Goal: Task Accomplishment & Management: Use online tool/utility

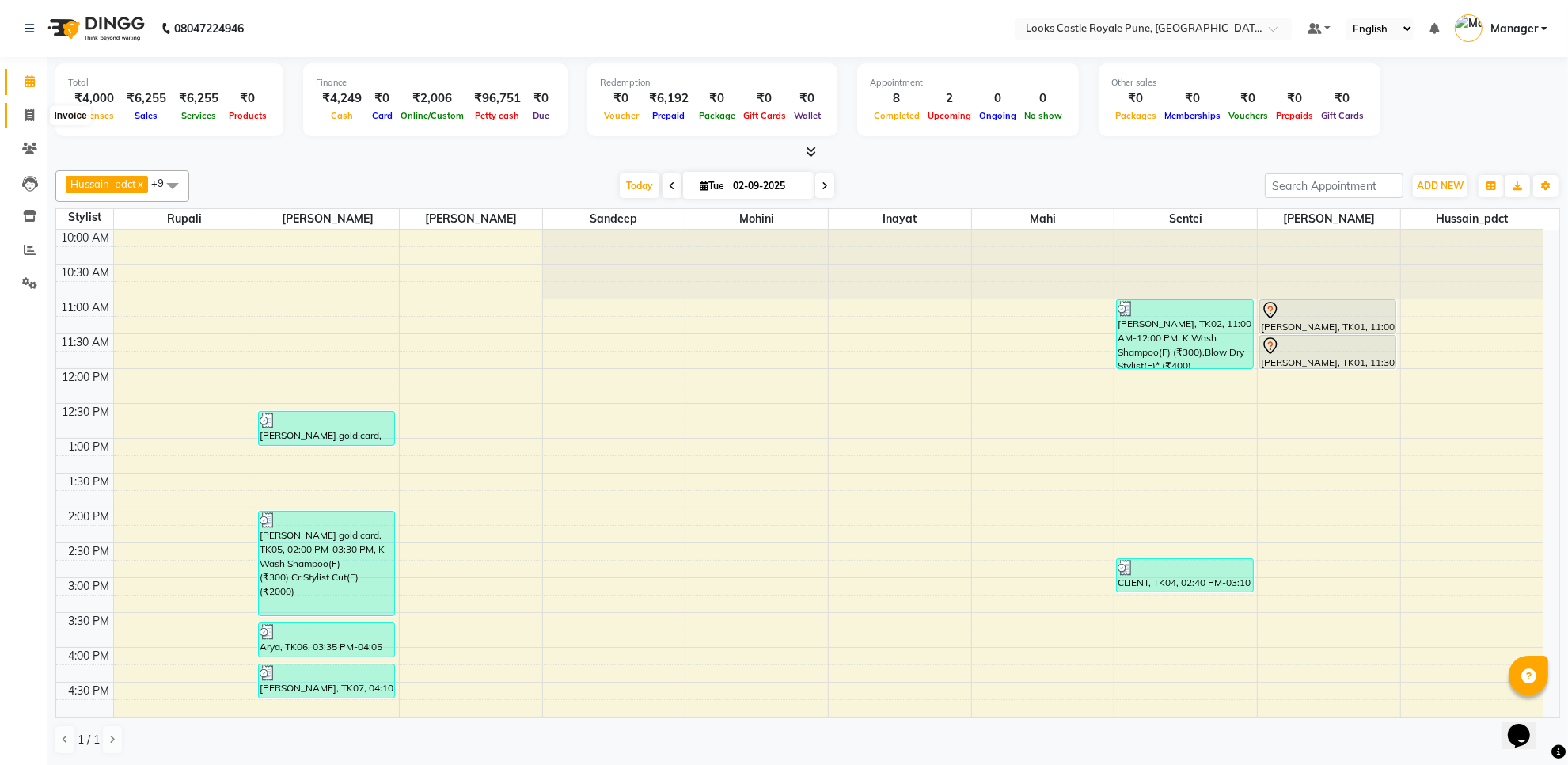
click at [30, 112] on icon at bounding box center [30, 115] width 9 height 11
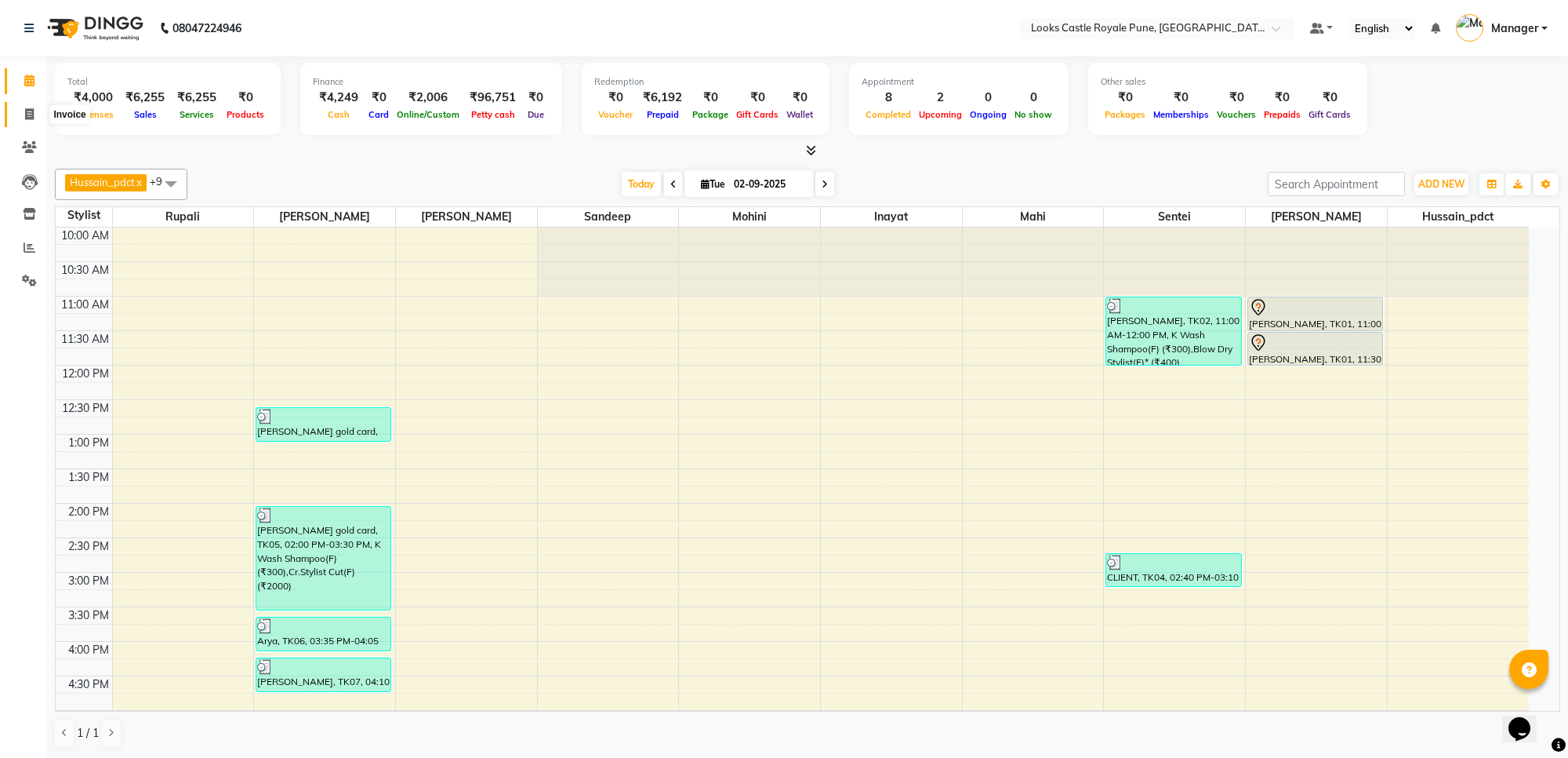
select select "5915"
select select "service"
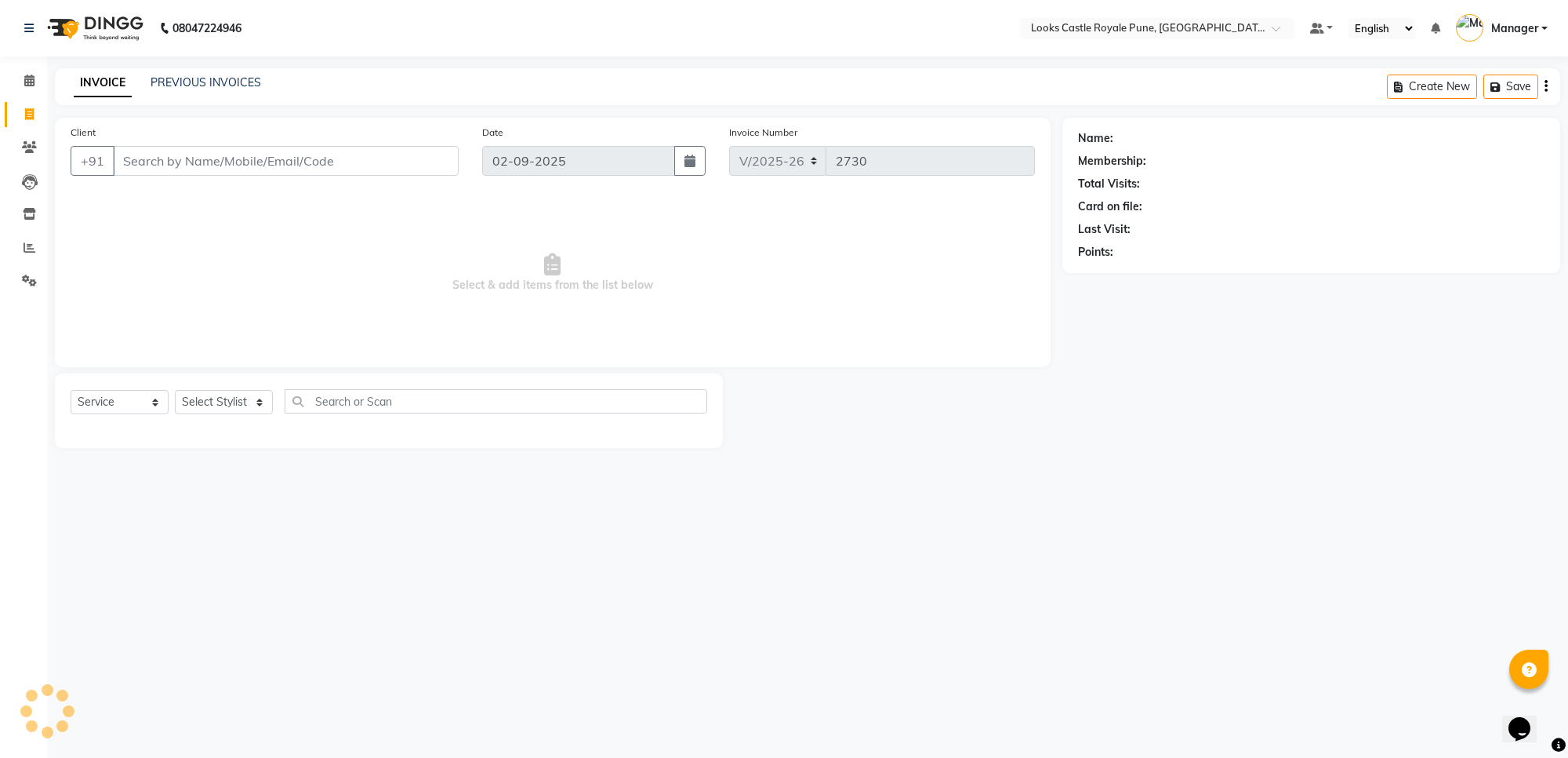
click at [185, 158] on input "Client" at bounding box center [285, 160] width 345 height 30
click at [224, 167] on input "Client" at bounding box center [285, 160] width 345 height 30
type input "9168057862"
select select "1: Object"
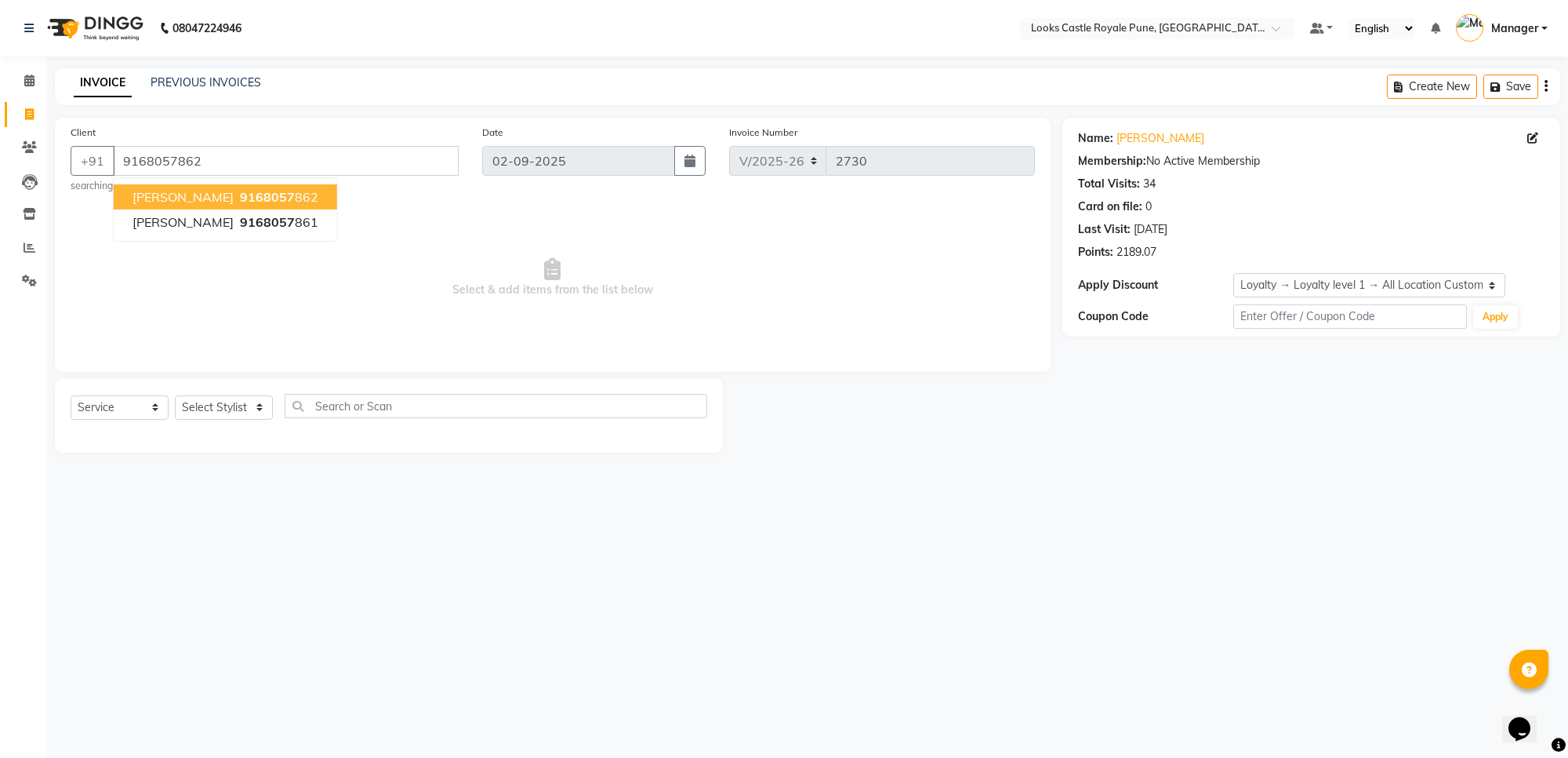
click at [214, 192] on span "[PERSON_NAME]" at bounding box center [183, 196] width 101 height 15
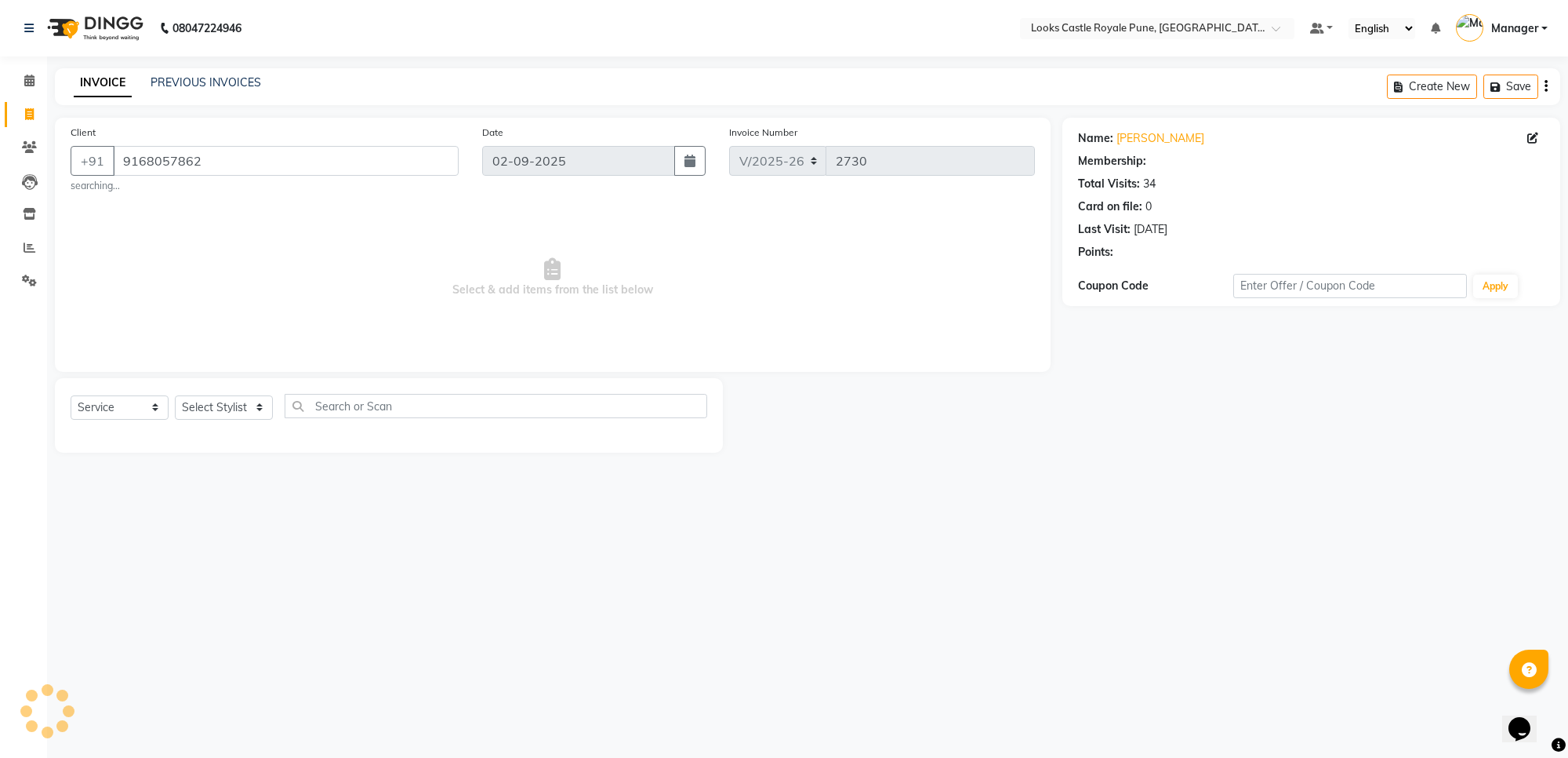
select select "1: Object"
click at [214, 412] on select "Select Stylist Akshay [PERSON_NAME] [PERSON_NAME] [PERSON_NAME] Danish [PERSON_…" at bounding box center [224, 407] width 98 height 24
select select "71316"
click at [175, 395] on select "Select Stylist Akshay [PERSON_NAME] [PERSON_NAME] [PERSON_NAME] Danish [PERSON_…" at bounding box center [224, 407] width 98 height 24
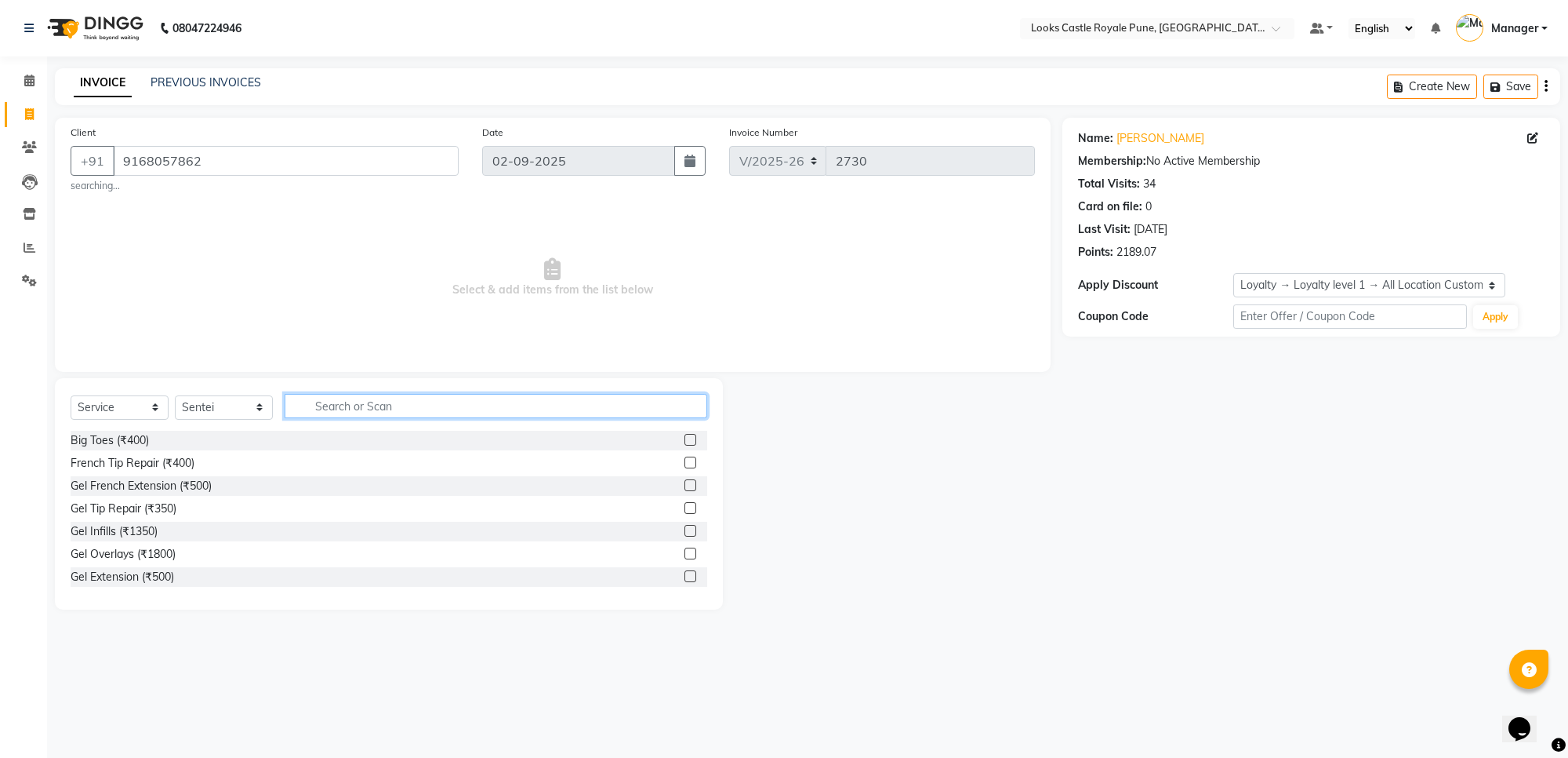
click at [336, 407] on input "text" at bounding box center [496, 406] width 423 height 24
type input "wash"
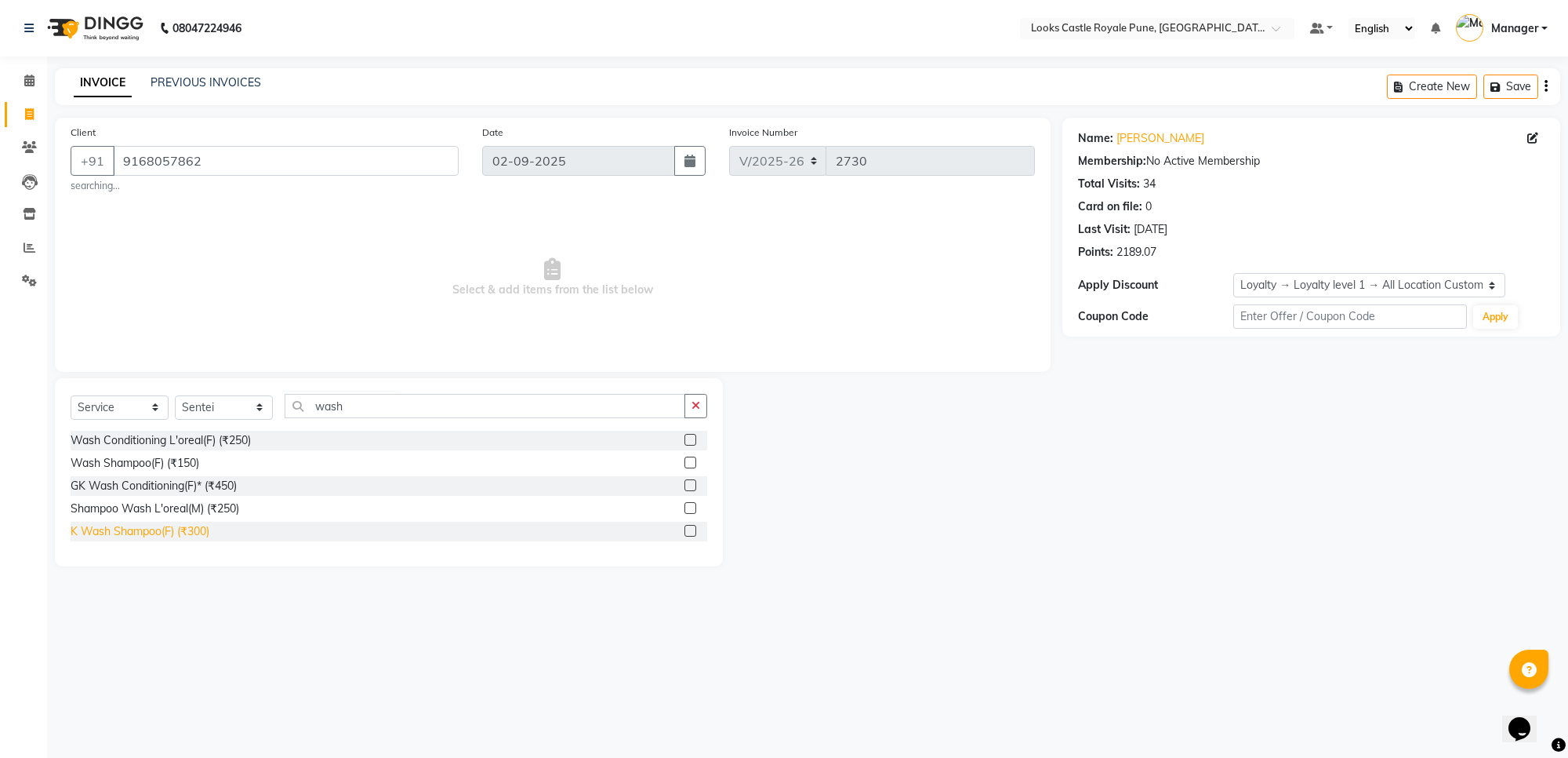
click at [108, 529] on div "K Wash Shampoo(F) (₹300)" at bounding box center [140, 531] width 139 height 16
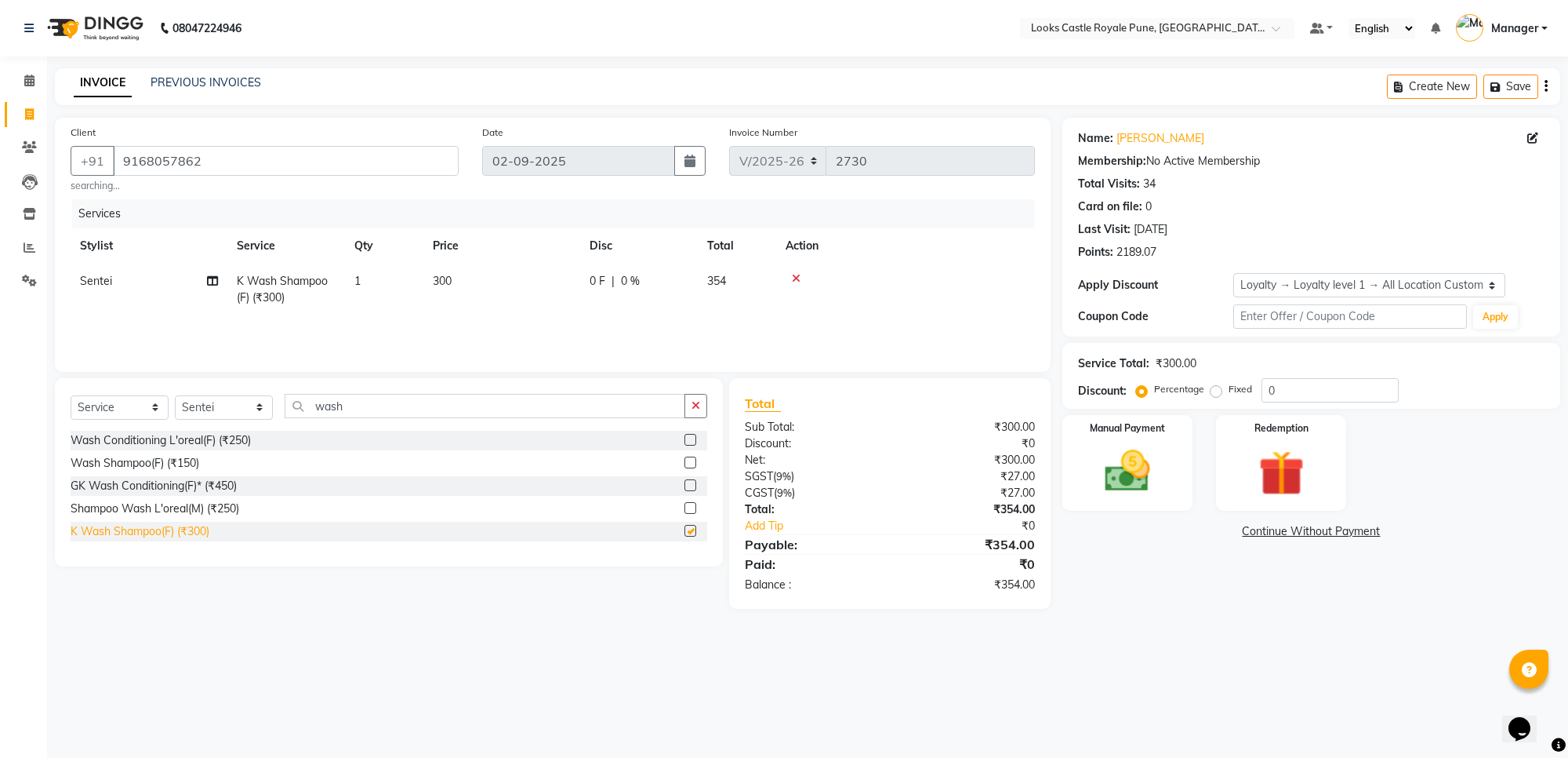
checkbox input "false"
click at [691, 396] on button "button" at bounding box center [696, 406] width 23 height 24
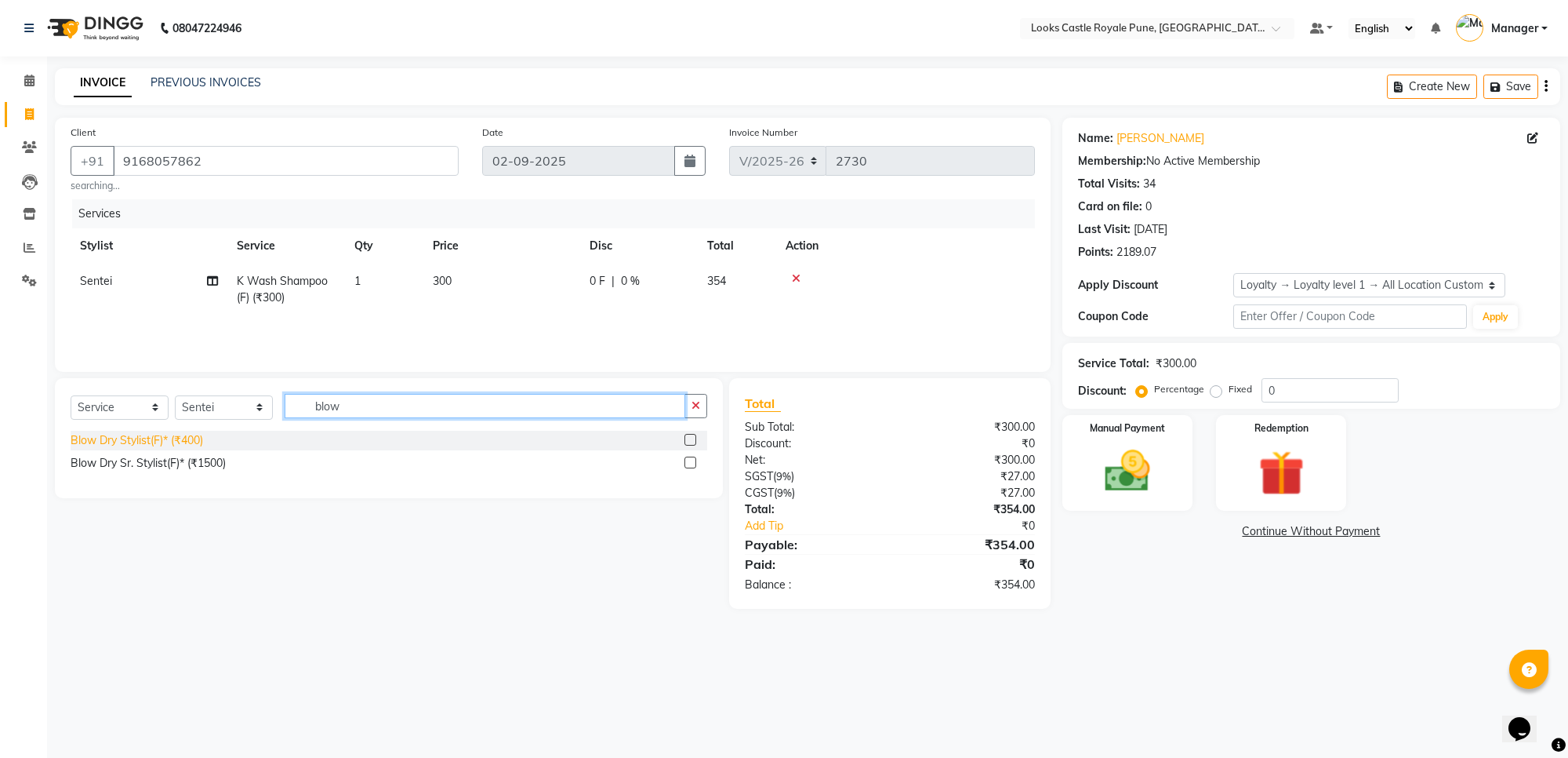
type input "blow"
click at [102, 436] on div "Blow Dry Stylist(F)* (₹400)" at bounding box center [137, 441] width 132 height 16
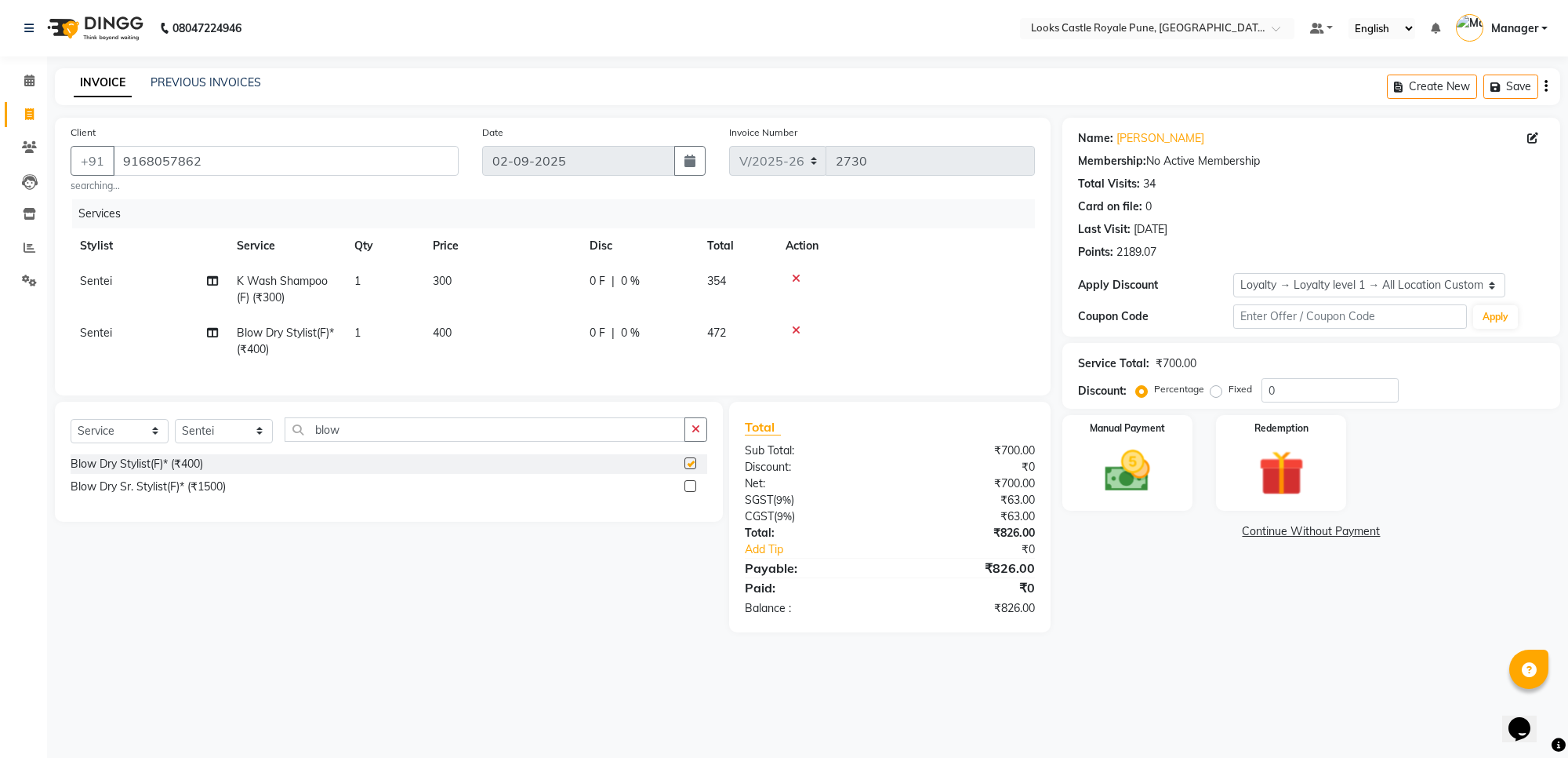
checkbox input "false"
click at [460, 265] on td "300" at bounding box center [502, 290] width 157 height 52
select select "71316"
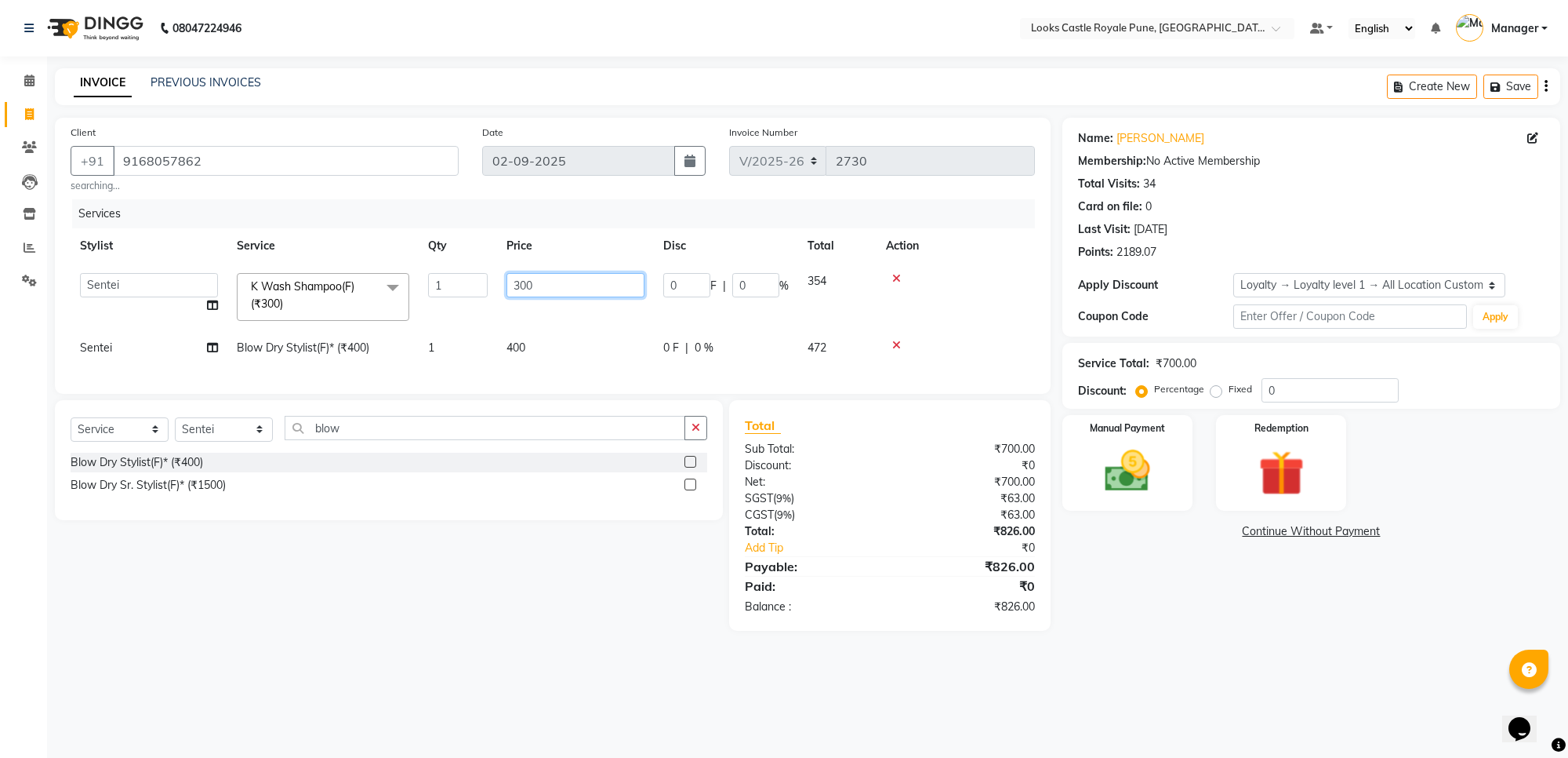
click at [546, 291] on input "300" at bounding box center [576, 285] width 138 height 24
type input "3"
type input "550"
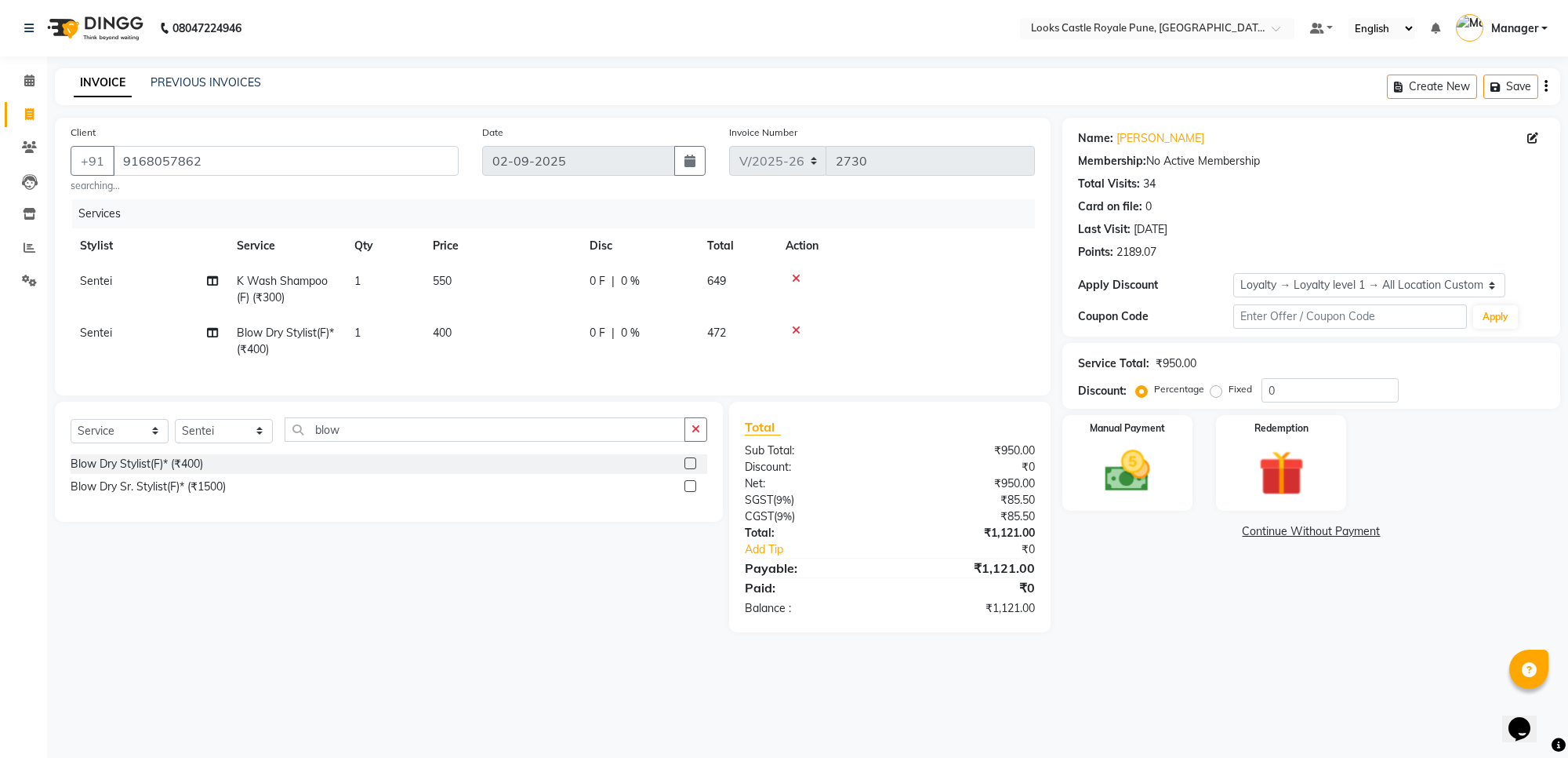
click at [899, 276] on div at bounding box center [906, 279] width 240 height 11
click at [471, 334] on td "400" at bounding box center [502, 342] width 157 height 52
select select "71316"
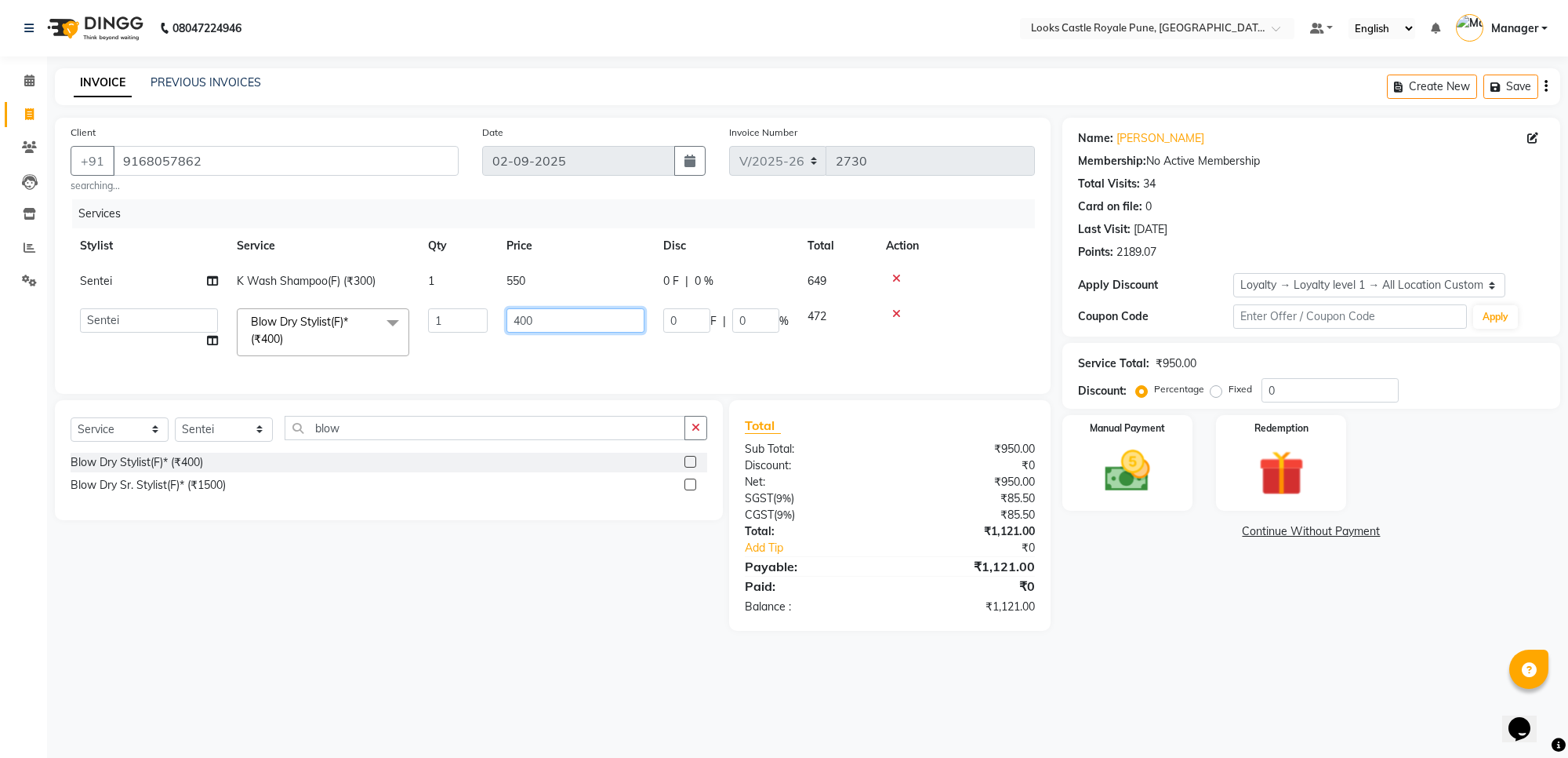
click at [537, 326] on input "400" at bounding box center [576, 320] width 138 height 24
type input "4"
type input "600"
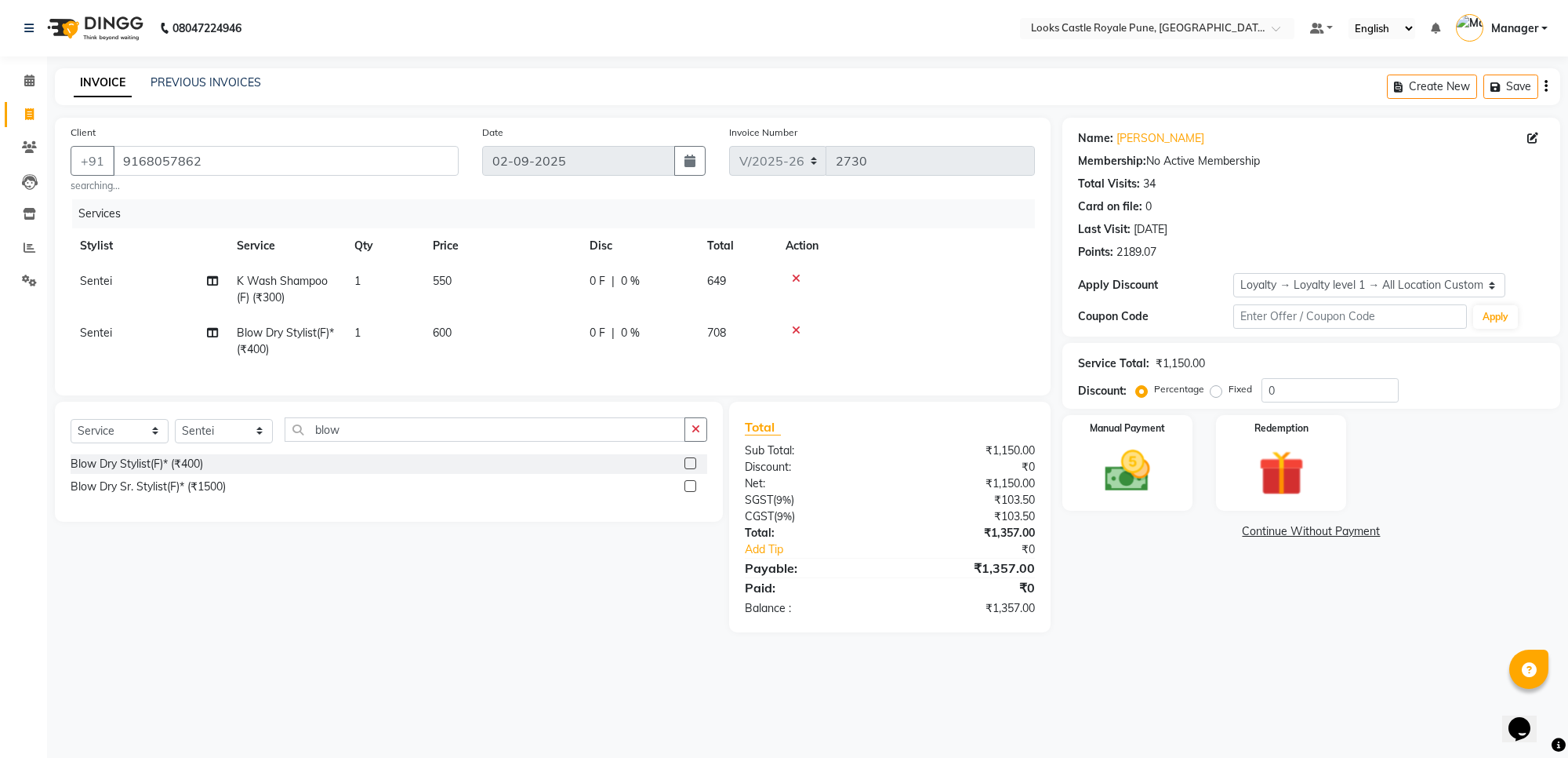
click at [896, 316] on td at bounding box center [906, 342] width 258 height 52
click at [1133, 457] on img at bounding box center [1127, 472] width 77 height 55
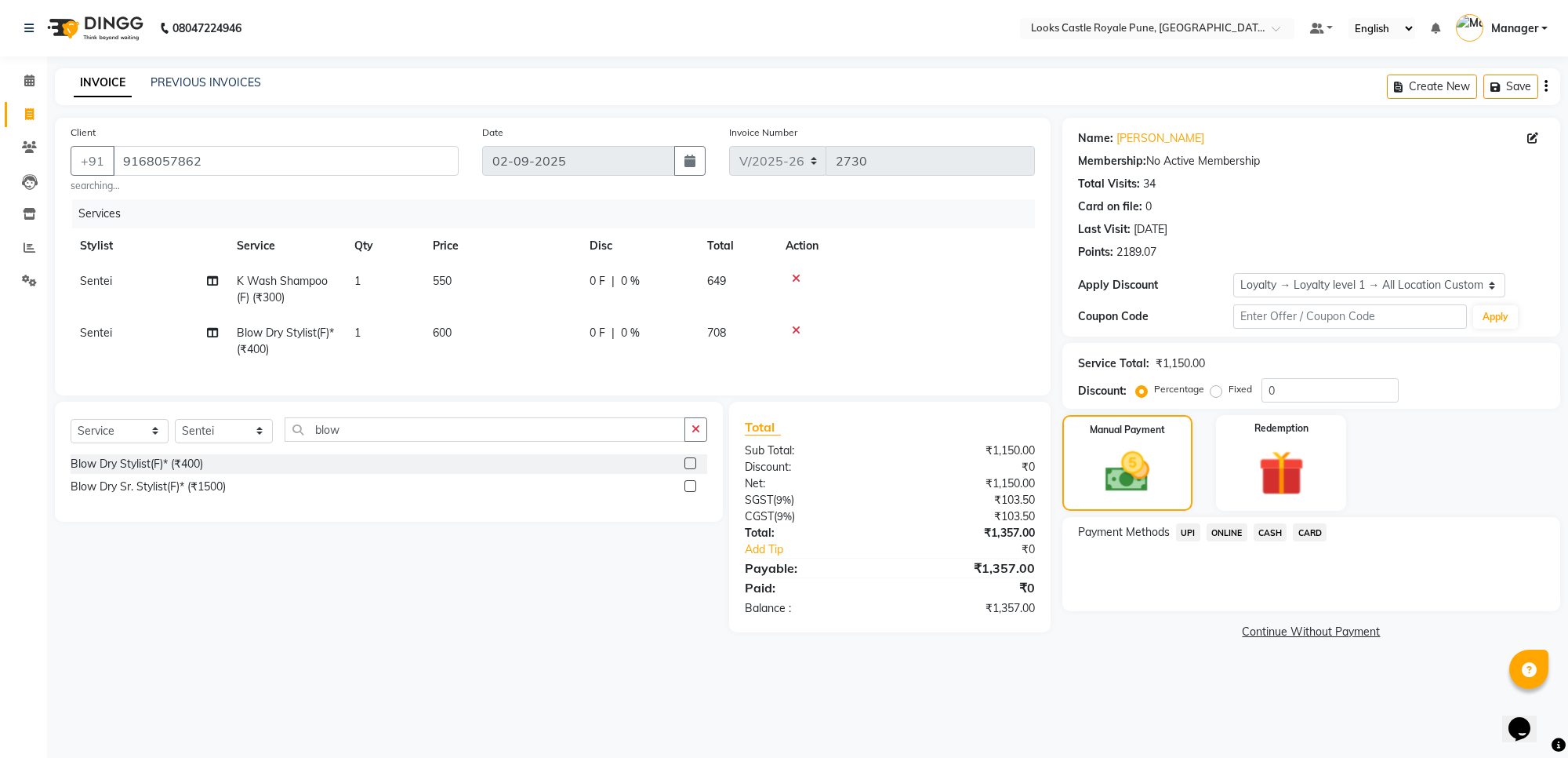
click at [1190, 528] on span "UPI" at bounding box center [1188, 532] width 24 height 18
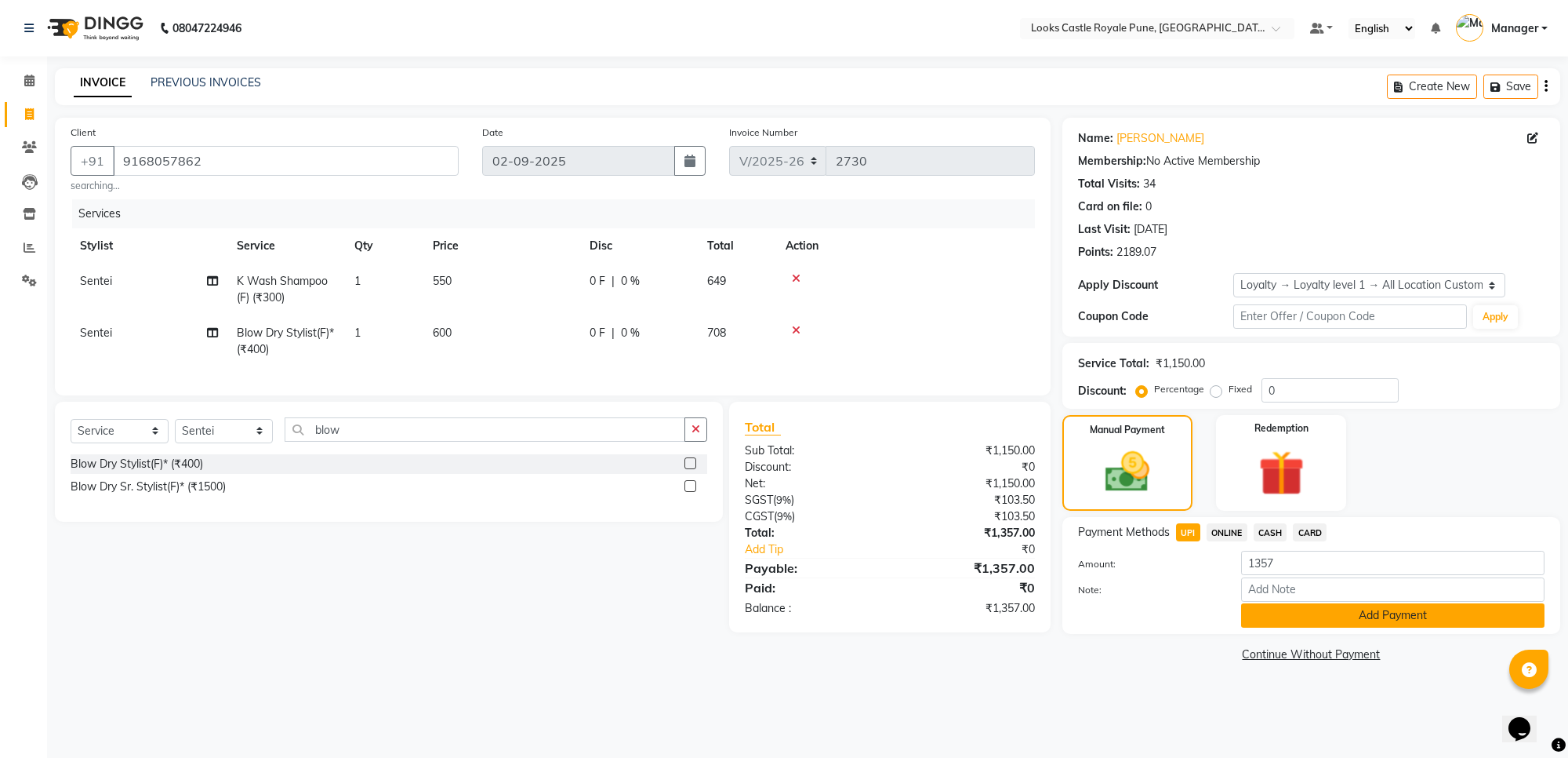
click at [1393, 616] on button "Add Payment" at bounding box center [1392, 616] width 303 height 24
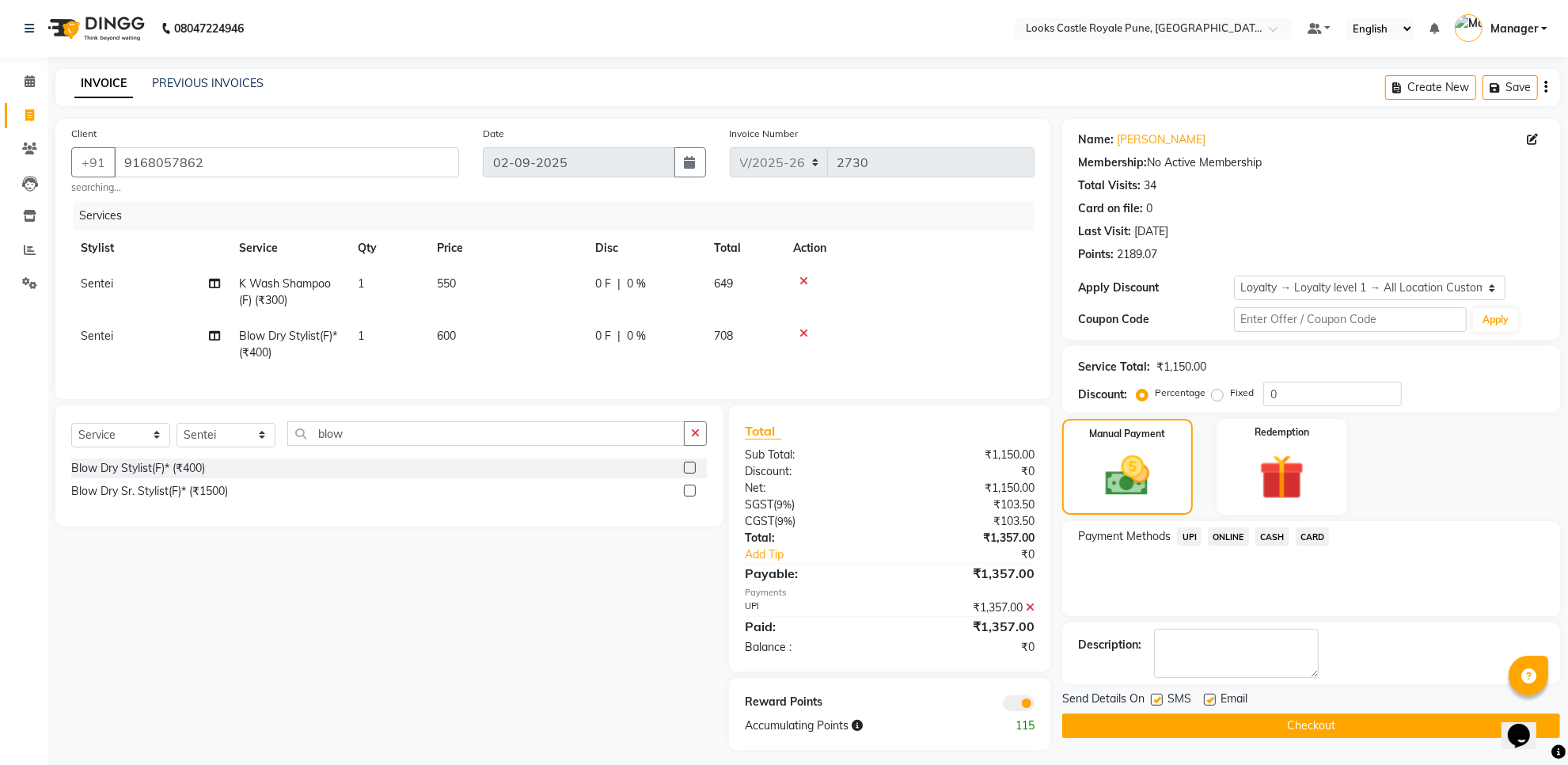
click at [1326, 725] on button "Checkout" at bounding box center [1311, 726] width 498 height 25
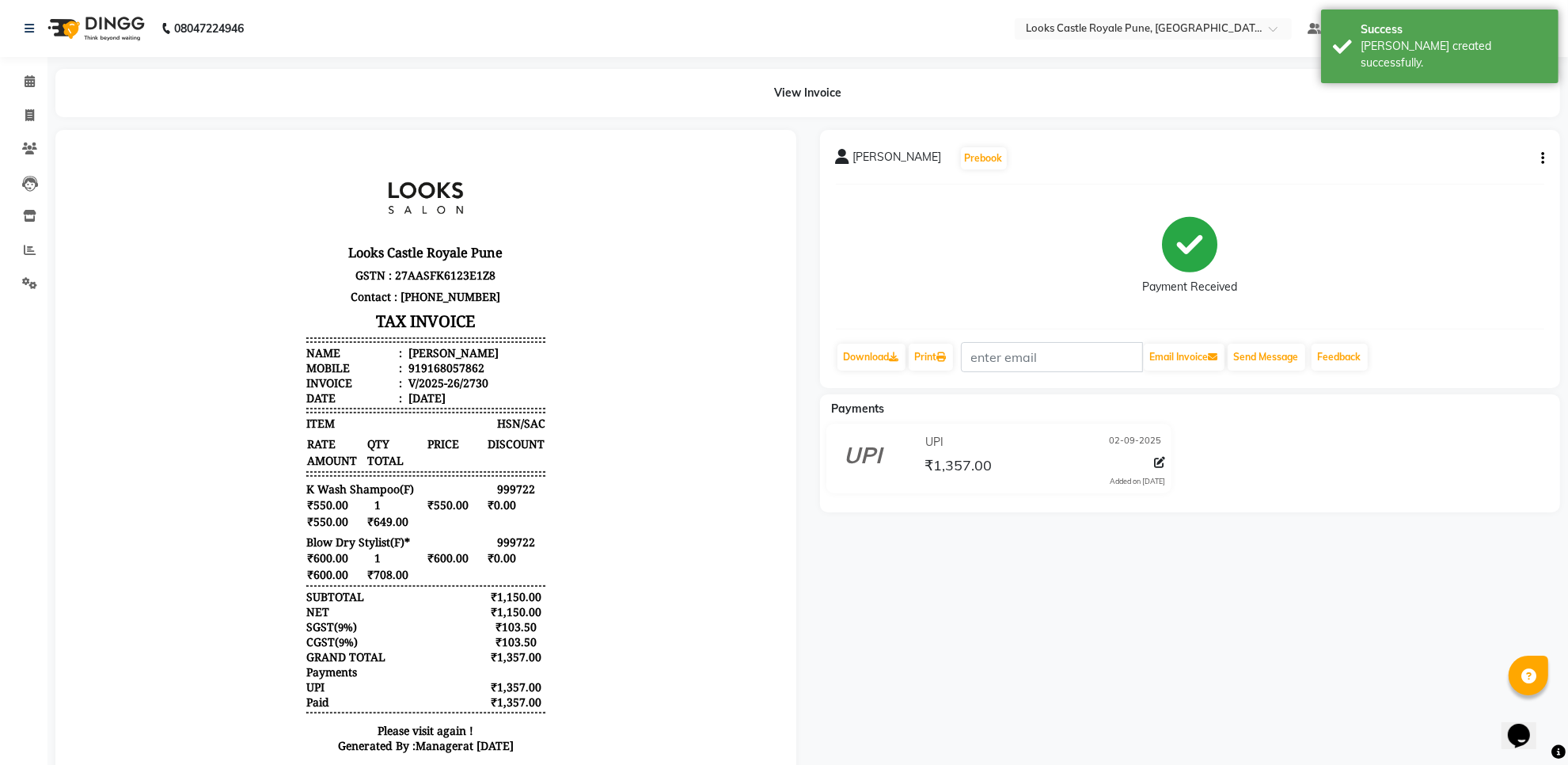
select select "service"
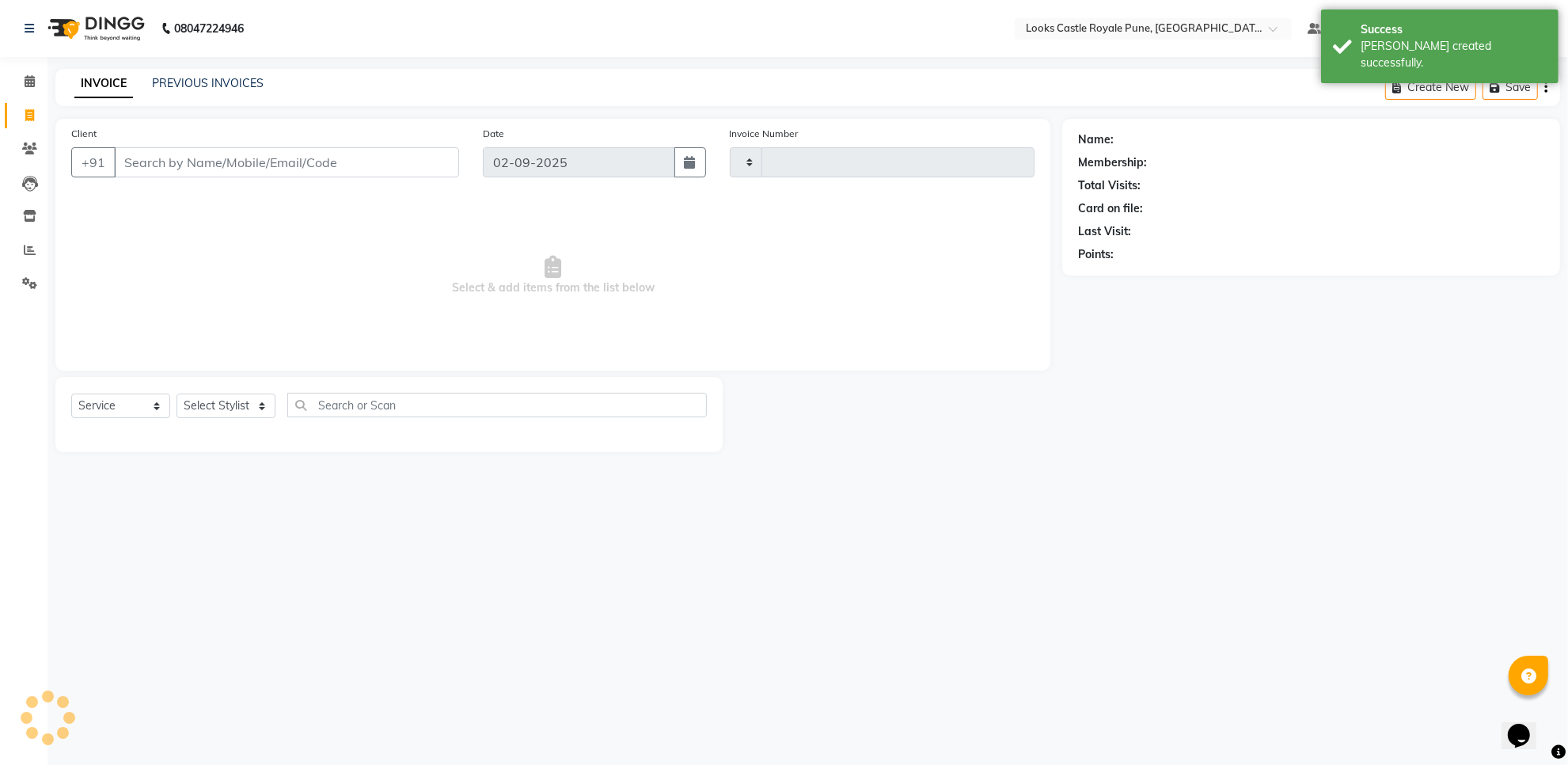
type input "2731"
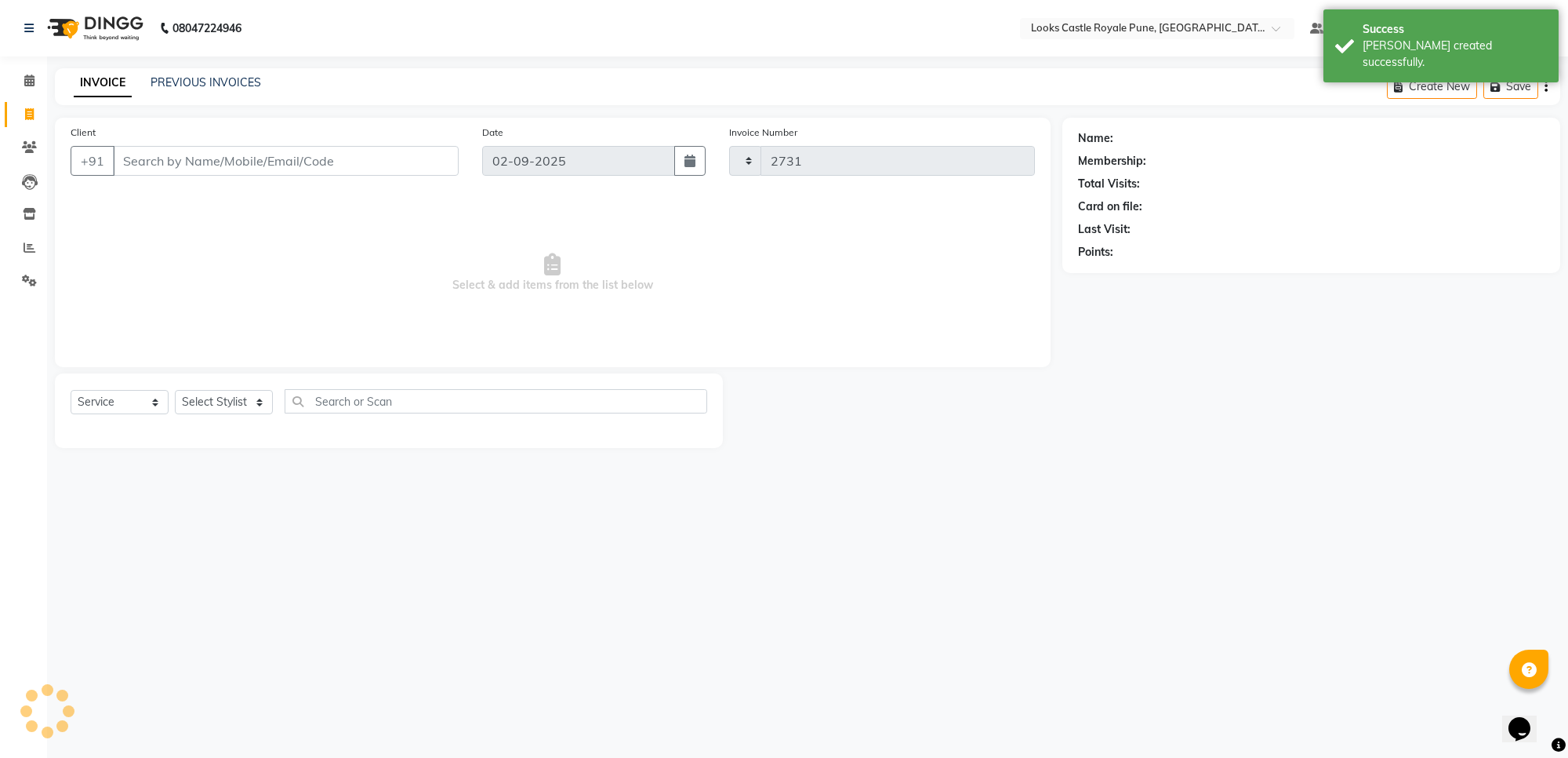
select select "5915"
click at [214, 161] on input "Client" at bounding box center [285, 160] width 345 height 30
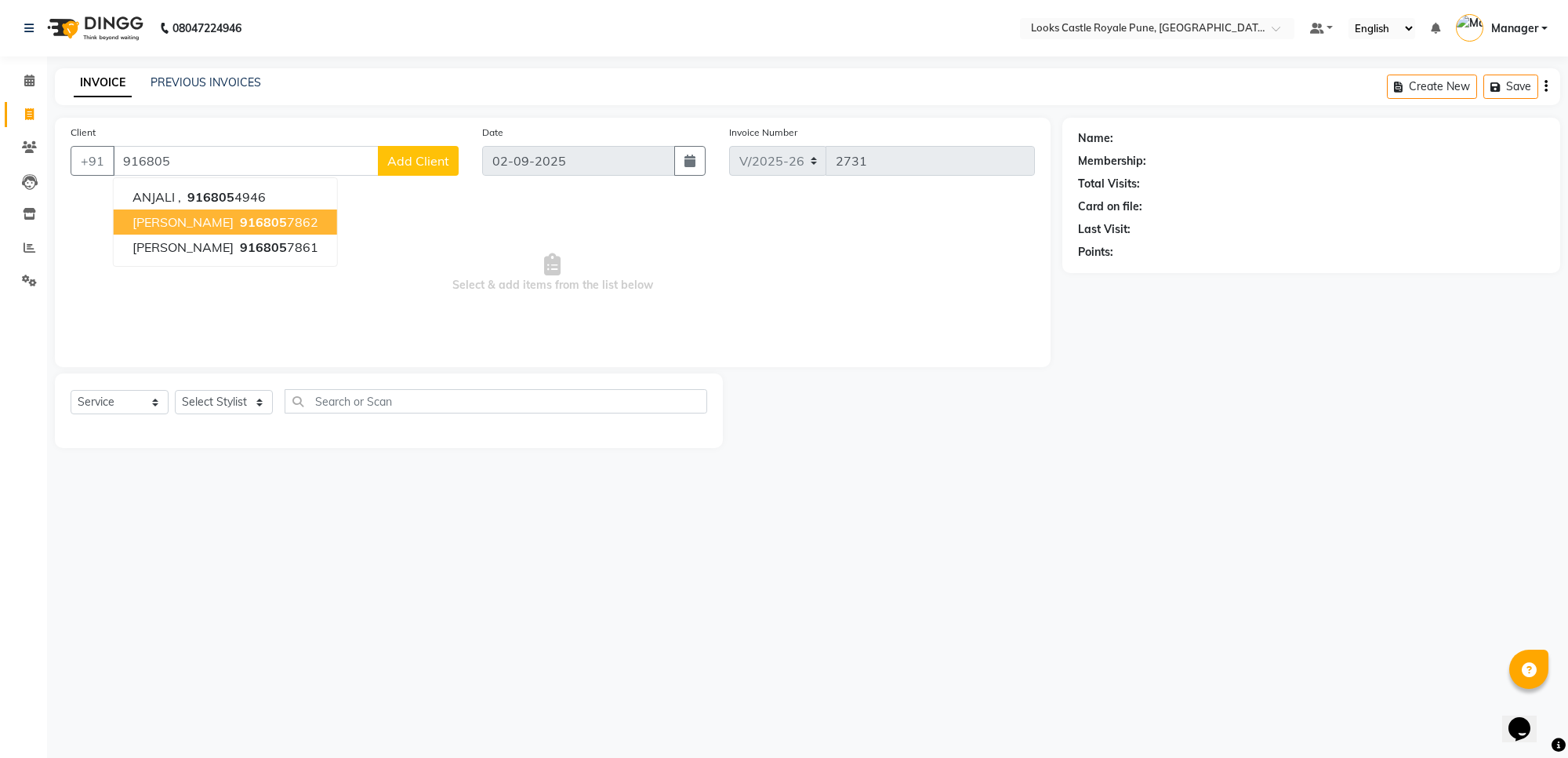
click at [192, 216] on span "[PERSON_NAME]" at bounding box center [183, 221] width 101 height 15
type input "9168057862"
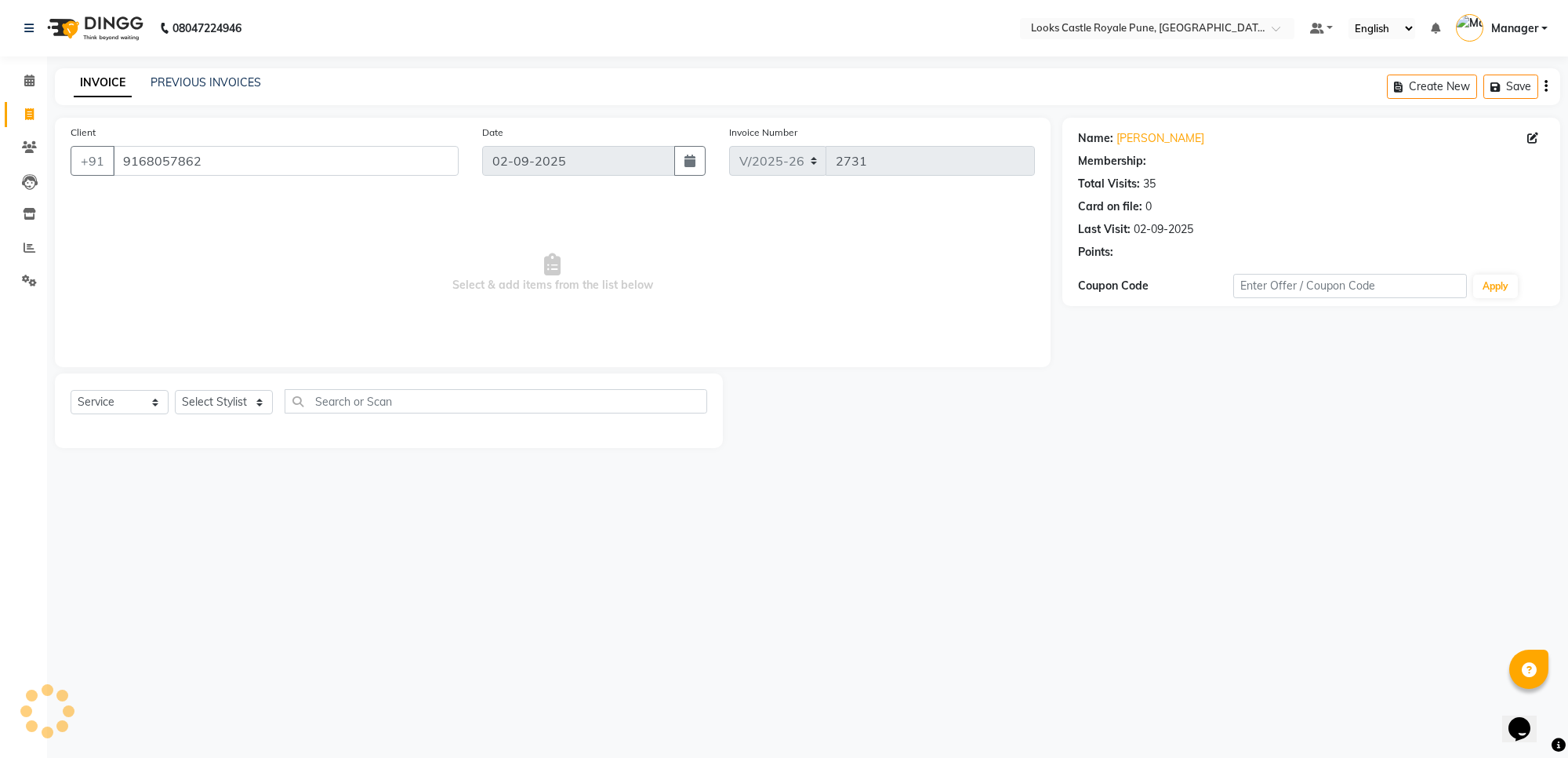
select select "1: Object"
click at [228, 398] on select "Select Stylist Akshay [PERSON_NAME] [PERSON_NAME] [PERSON_NAME] Danish [PERSON_…" at bounding box center [224, 402] width 98 height 24
select select "71753"
click at [175, 390] on select "Select Stylist Akshay [PERSON_NAME] [PERSON_NAME] [PERSON_NAME] Danish [PERSON_…" at bounding box center [224, 402] width 98 height 24
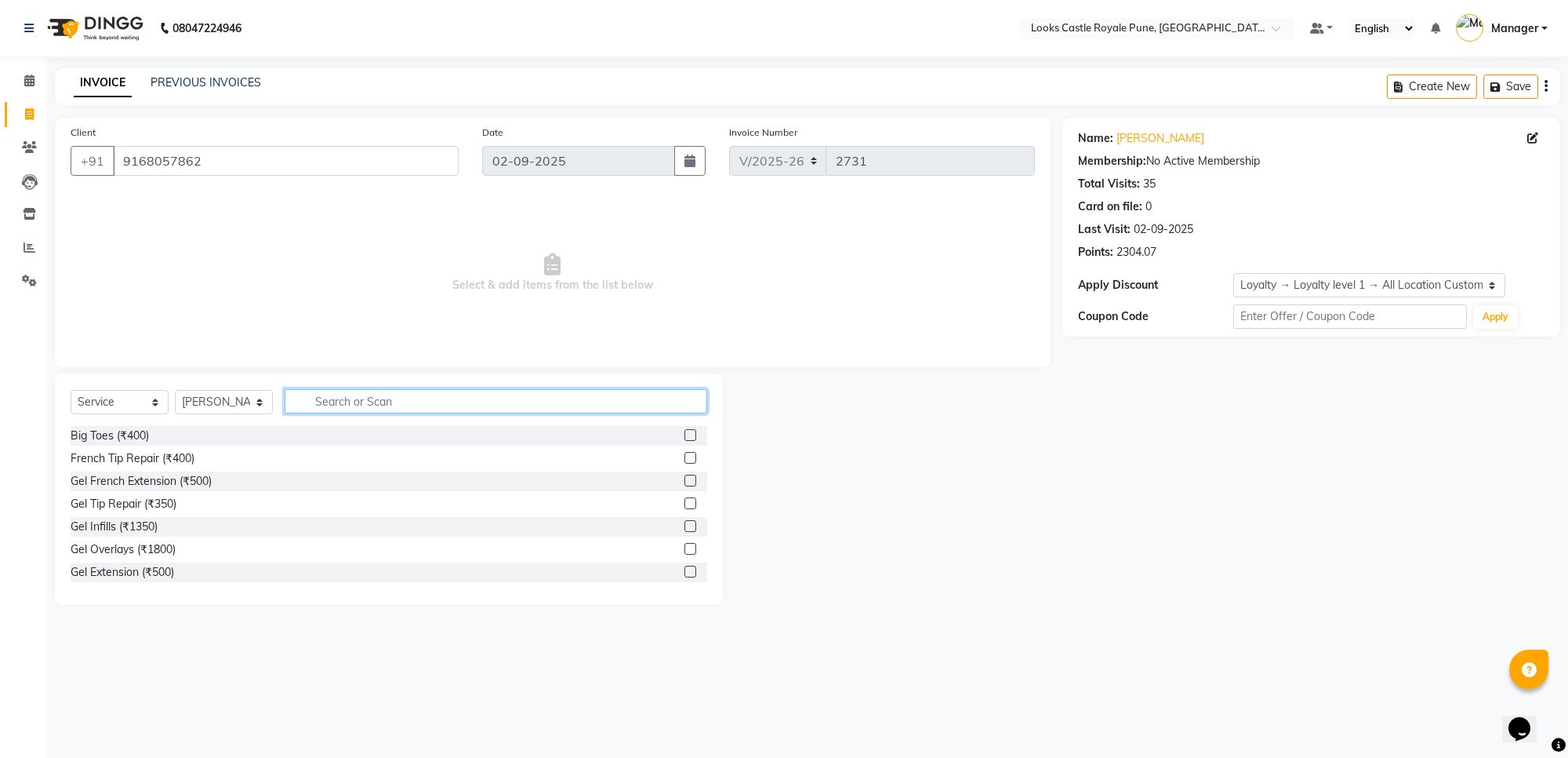
click at [377, 393] on input "text" at bounding box center [496, 401] width 423 height 24
click at [376, 406] on input "m hair" at bounding box center [484, 401] width 401 height 24
type input "m hair"
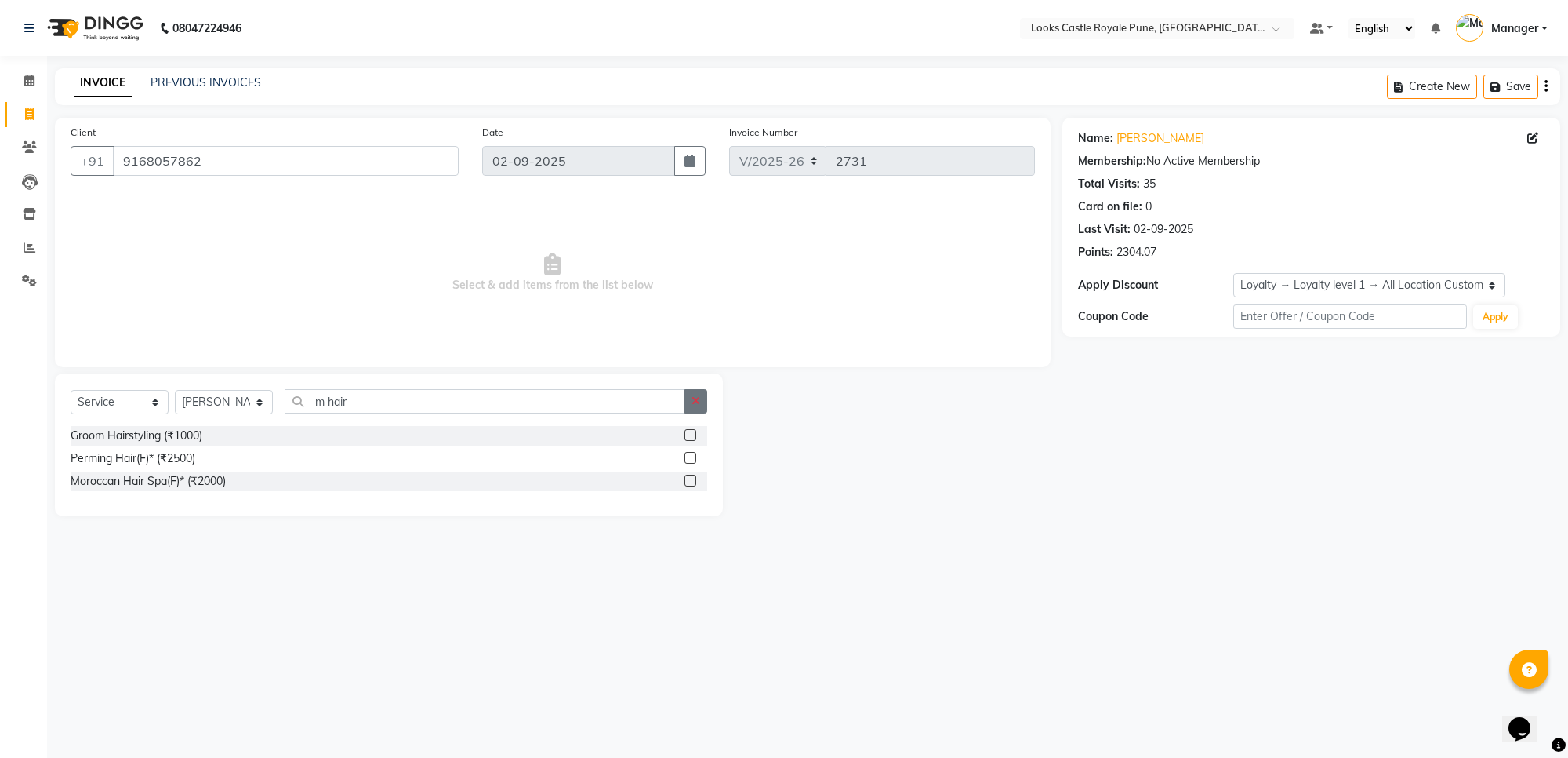
click at [697, 403] on icon "button" at bounding box center [696, 401] width 9 height 11
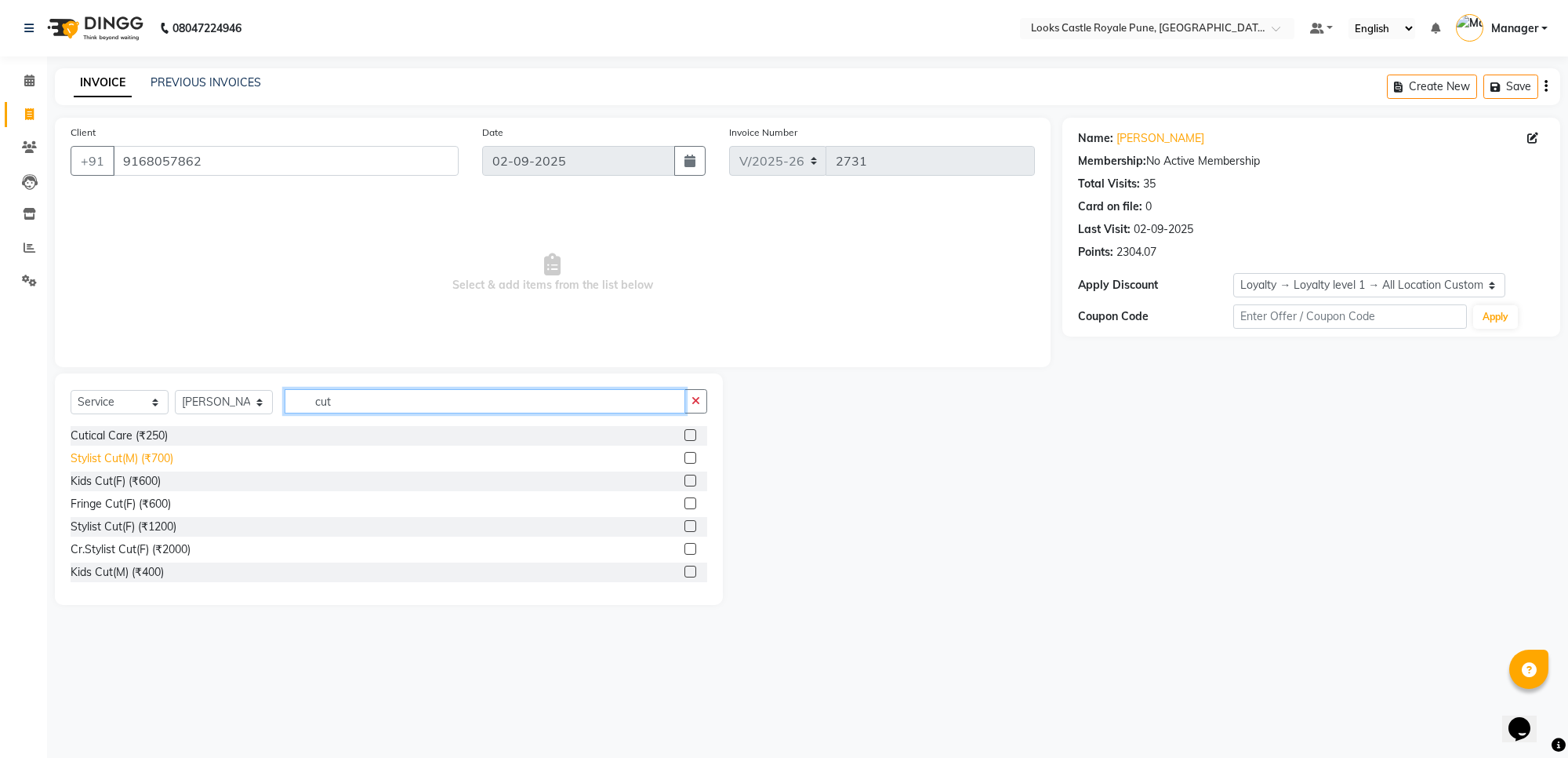
type input "cut"
click at [135, 457] on div "Stylist Cut(M) (₹700)" at bounding box center [122, 459] width 102 height 16
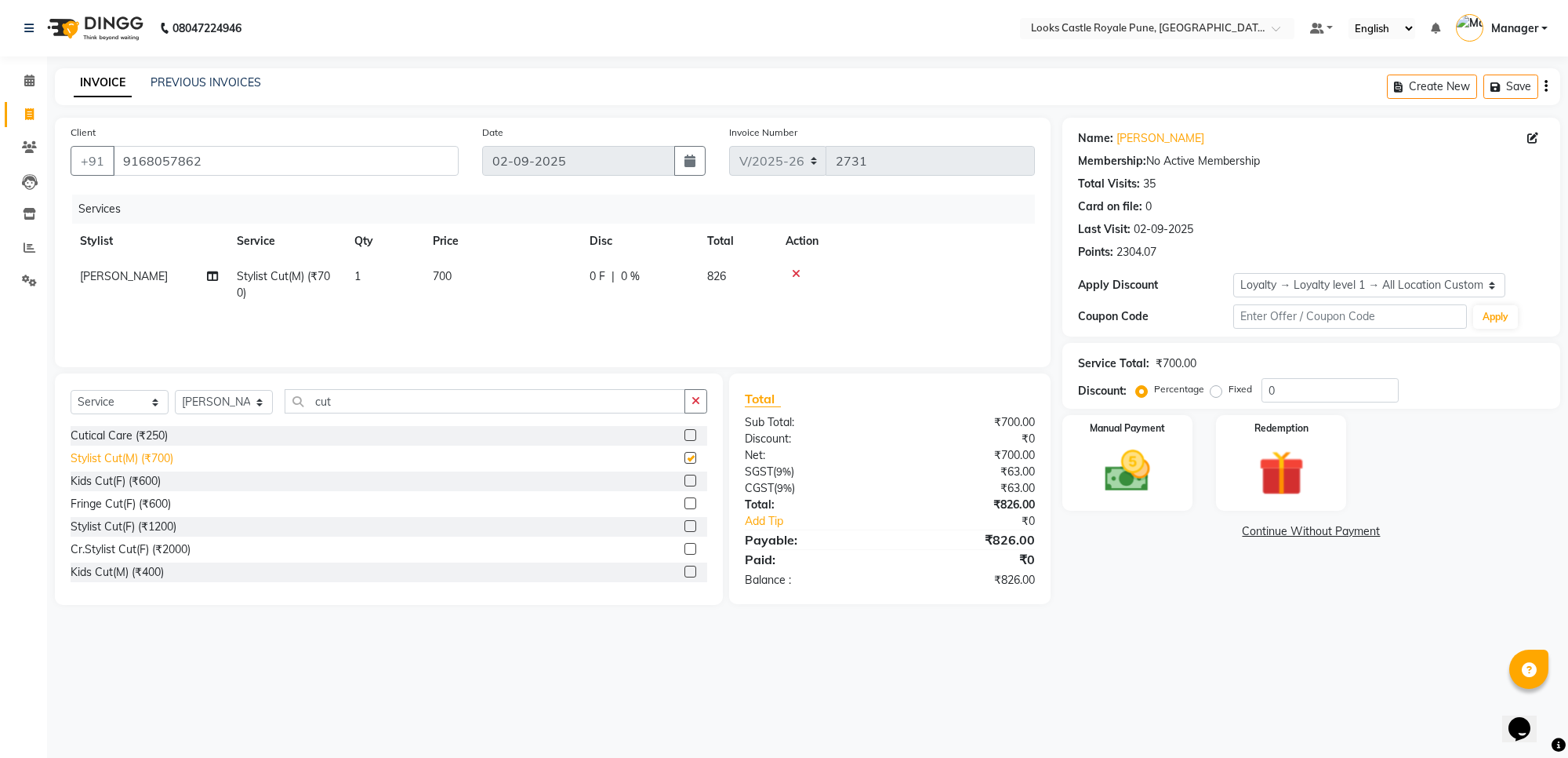
checkbox input "false"
click at [458, 271] on td "700" at bounding box center [502, 285] width 157 height 52
select select "71753"
click at [544, 279] on input "700" at bounding box center [576, 281] width 138 height 24
type input "7"
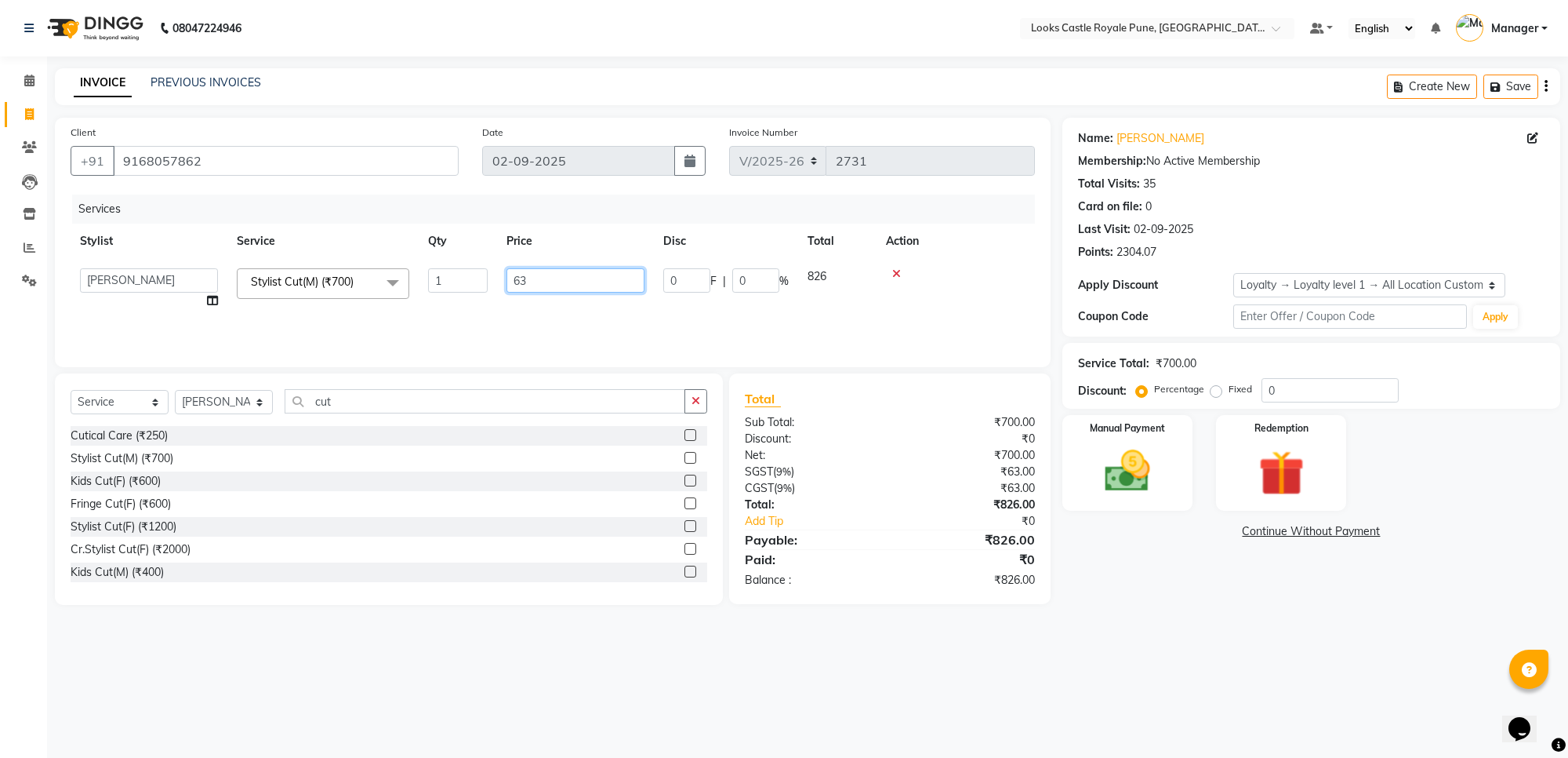
type input "636"
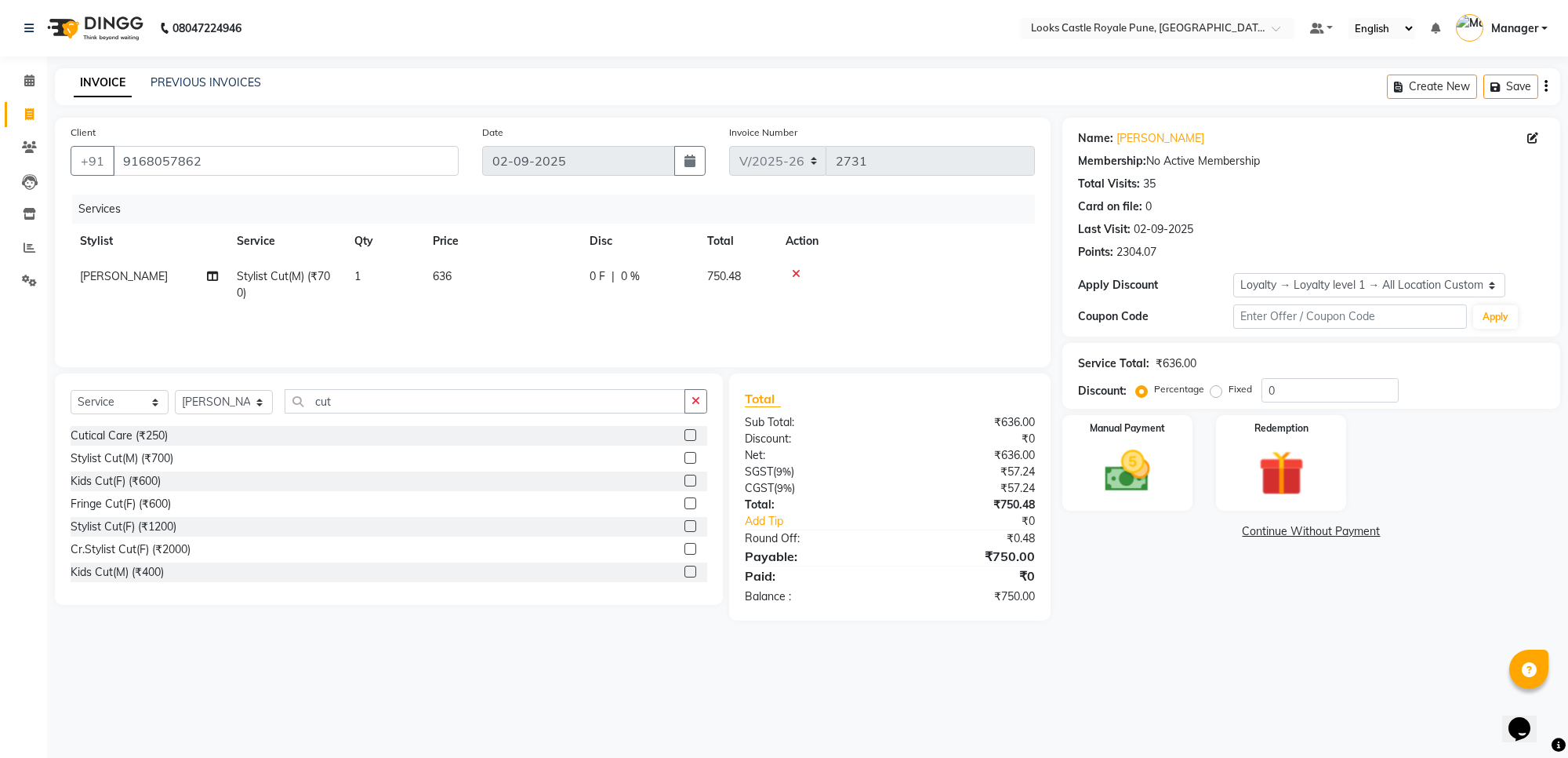
click at [900, 268] on div at bounding box center [906, 274] width 240 height 11
click at [1142, 460] on img at bounding box center [1127, 472] width 77 height 55
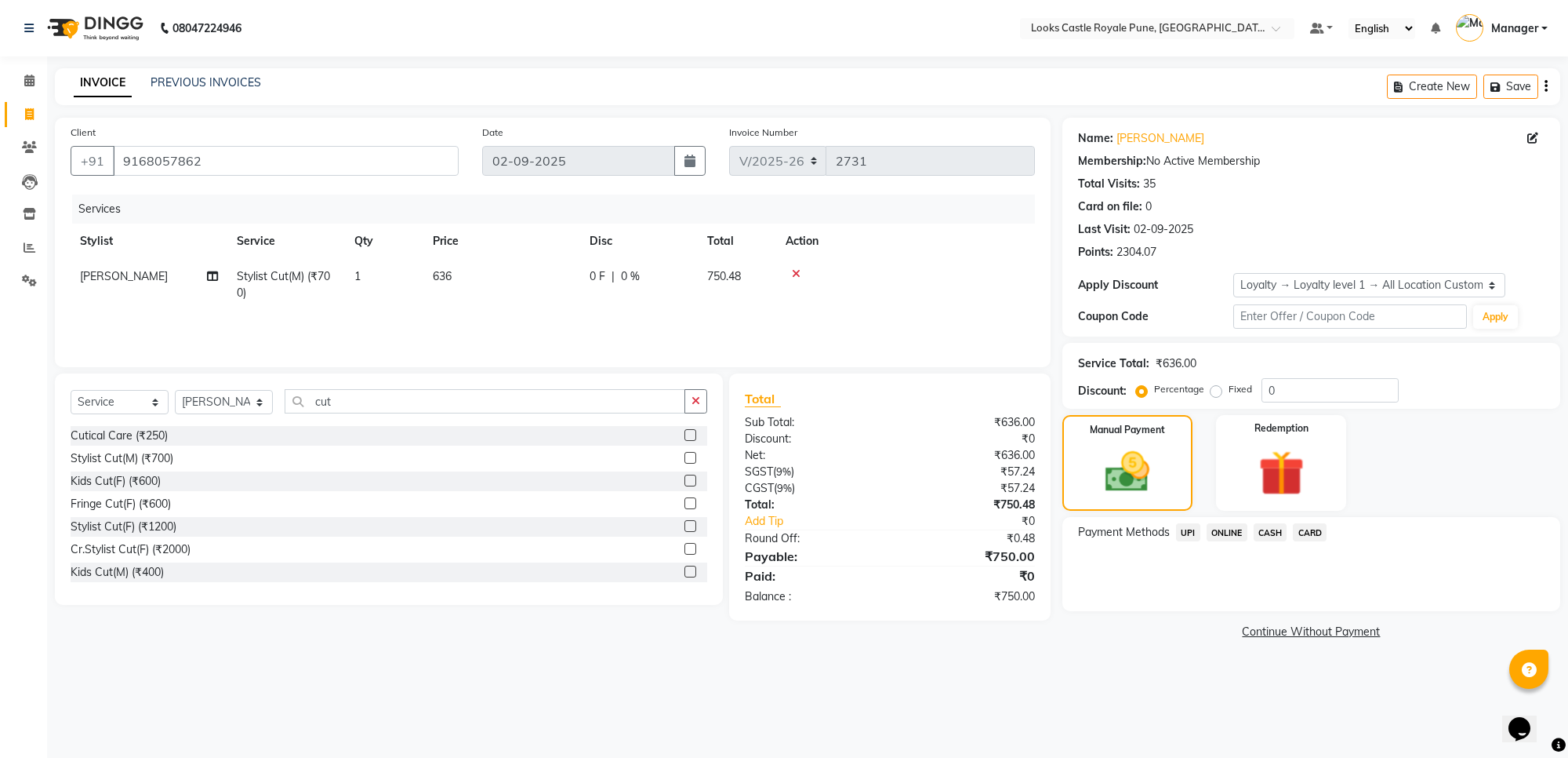
click at [1189, 528] on span "UPI" at bounding box center [1188, 532] width 24 height 18
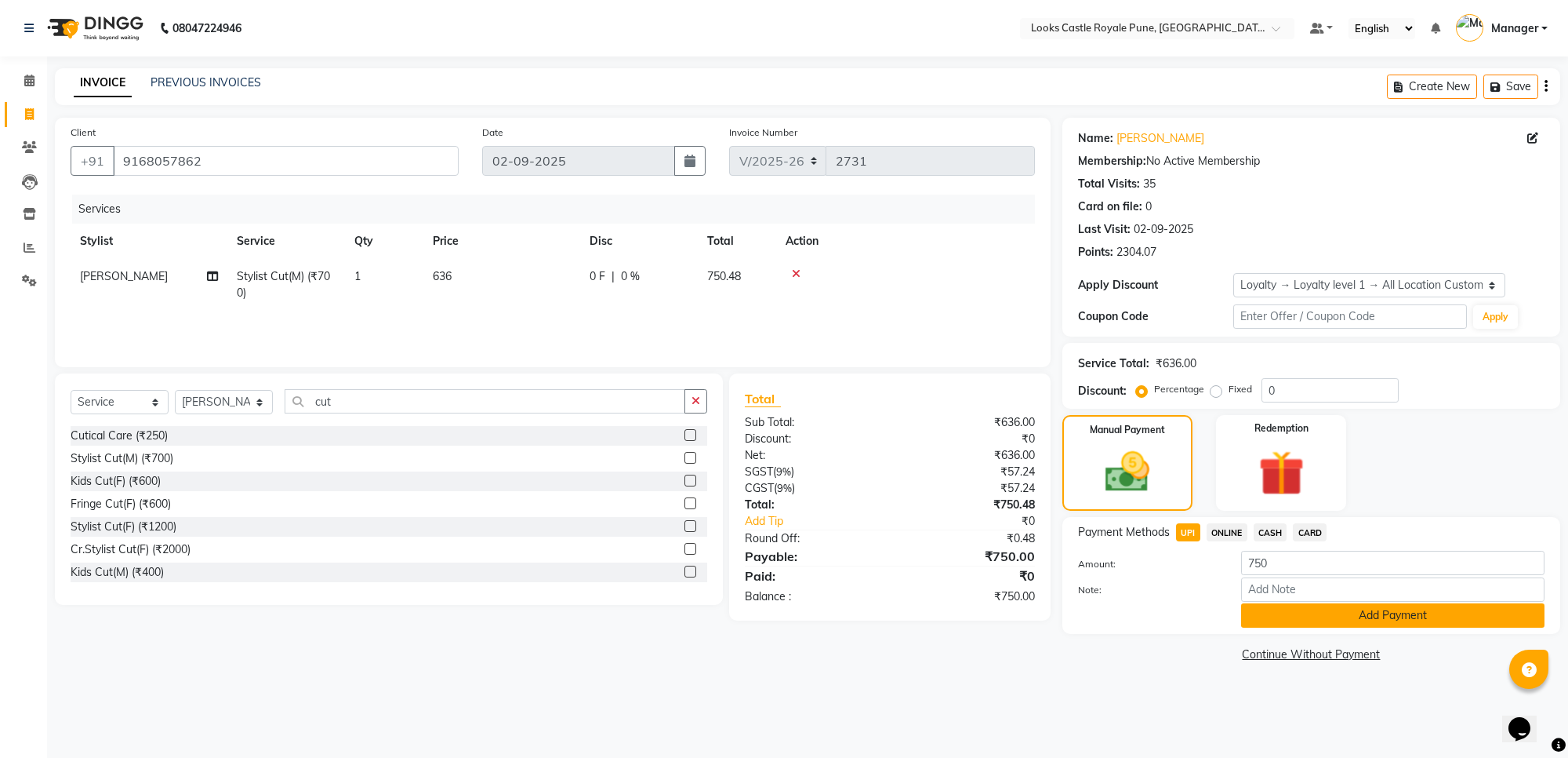
click at [1382, 609] on button "Add Payment" at bounding box center [1392, 616] width 303 height 24
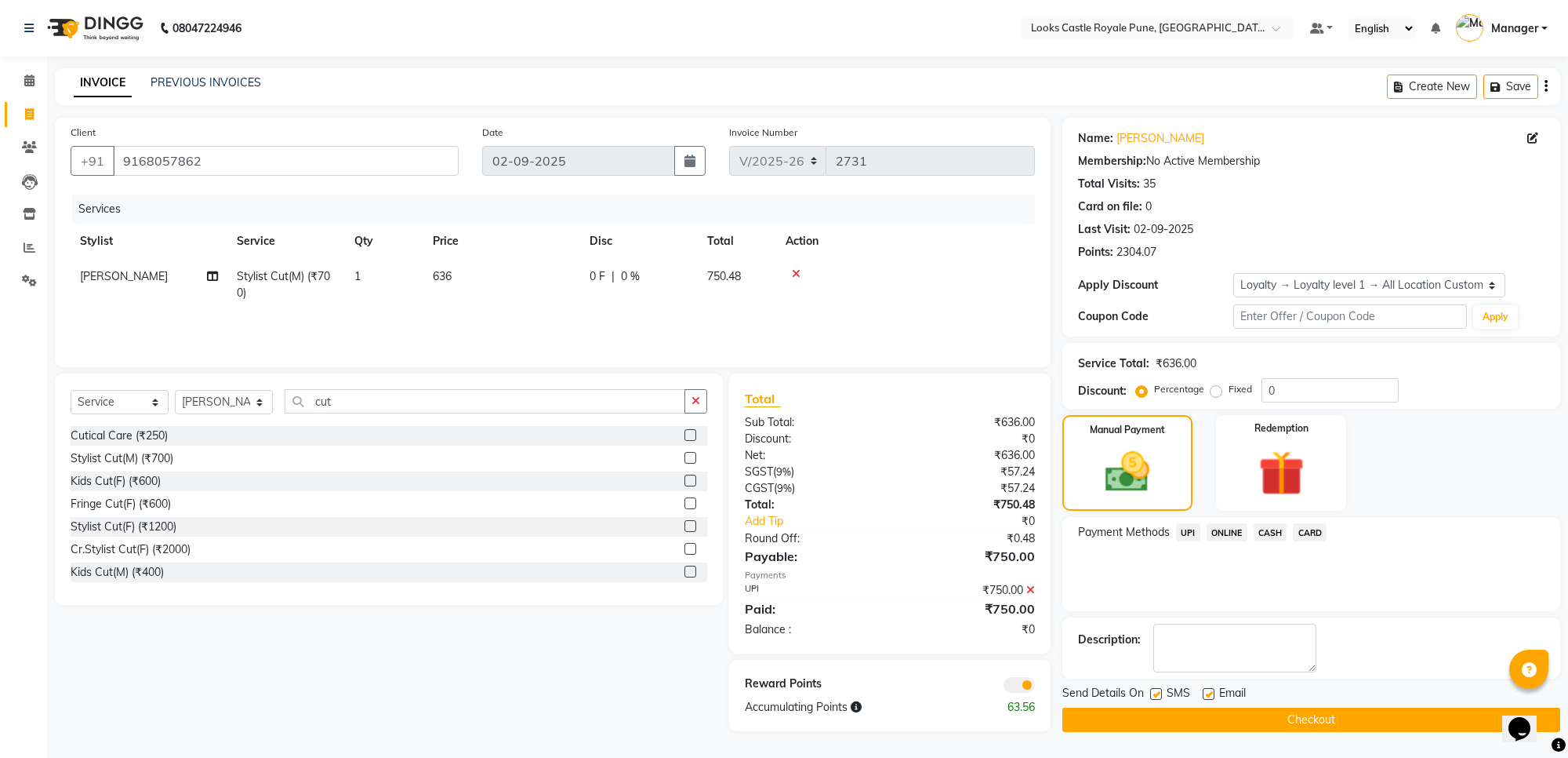
click at [1311, 715] on button "Checkout" at bounding box center [1311, 720] width 498 height 24
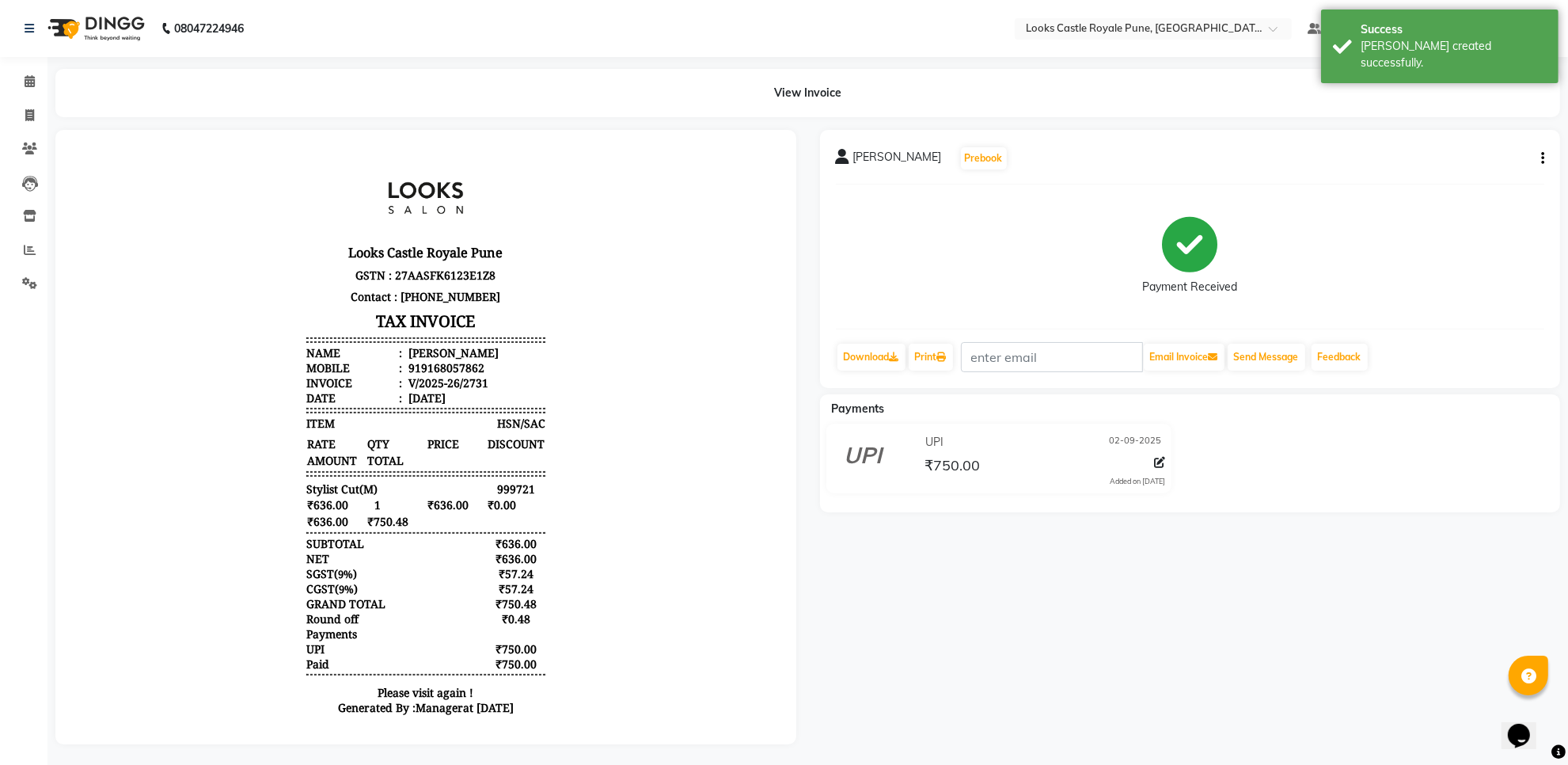
select select "5915"
select select "service"
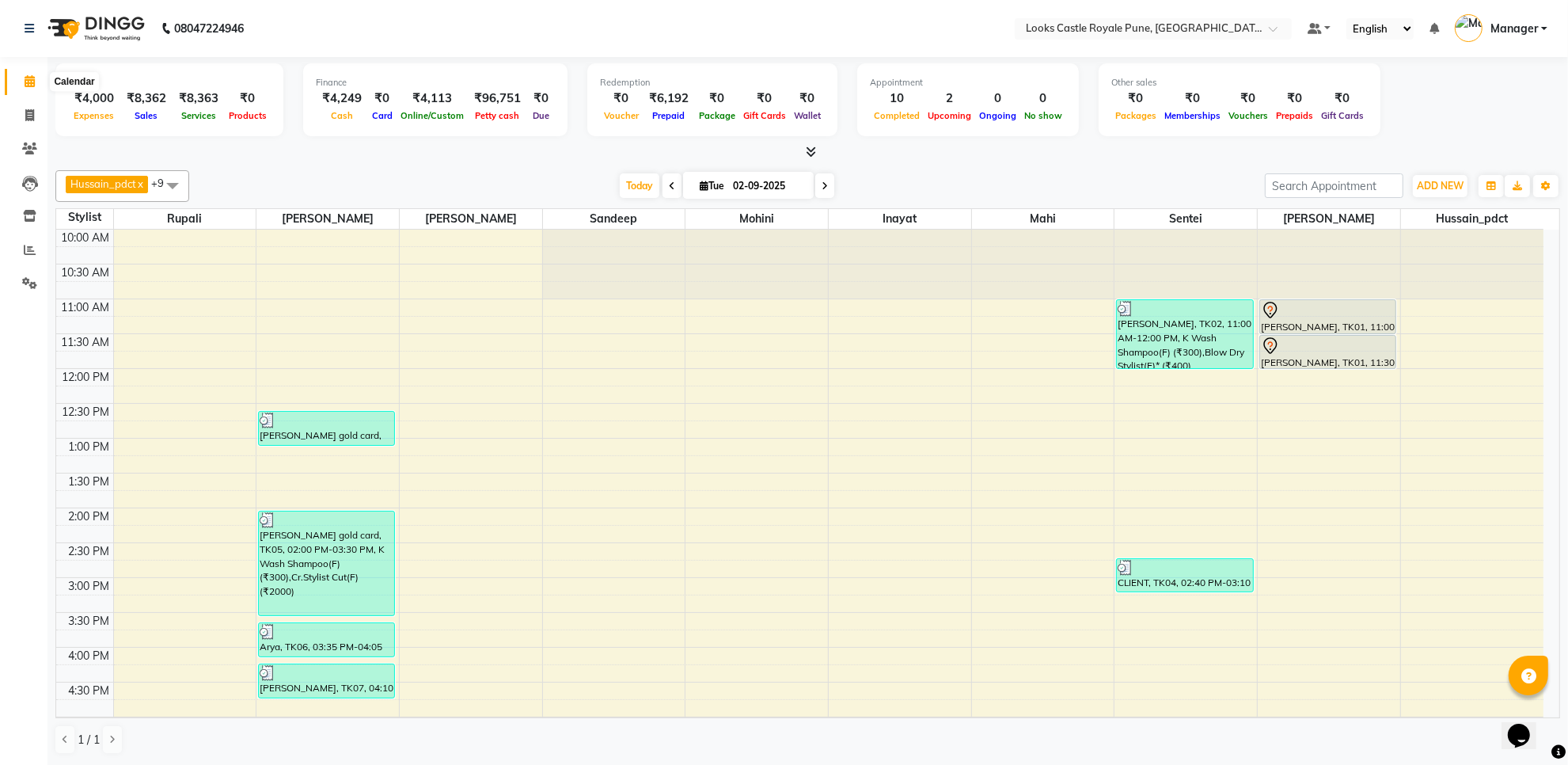
click at [30, 79] on icon at bounding box center [30, 81] width 11 height 11
